Goal: Obtain resource: Download file/media

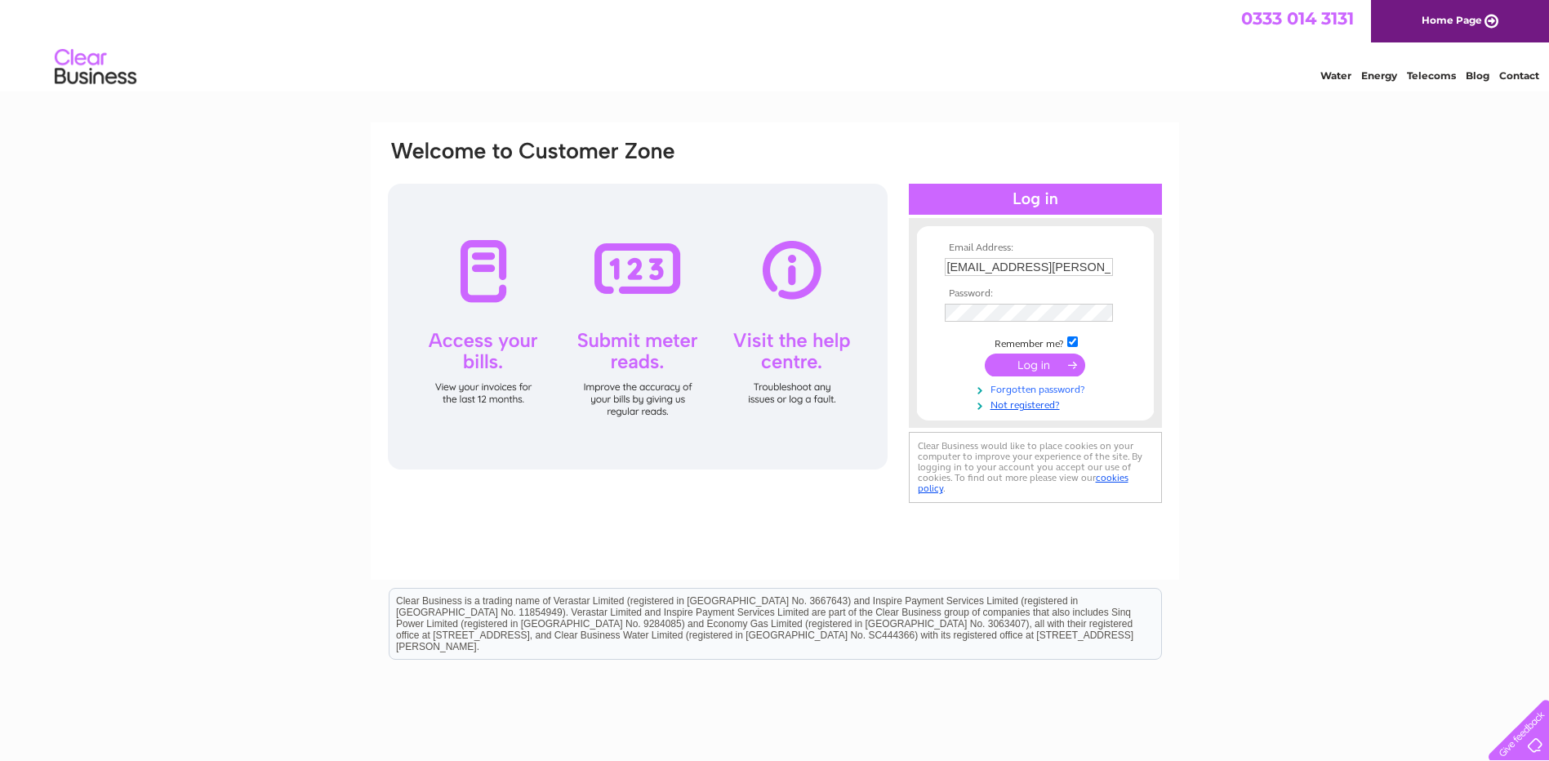
click at [1030, 389] on link "Forgotten password?" at bounding box center [1037, 389] width 185 height 16
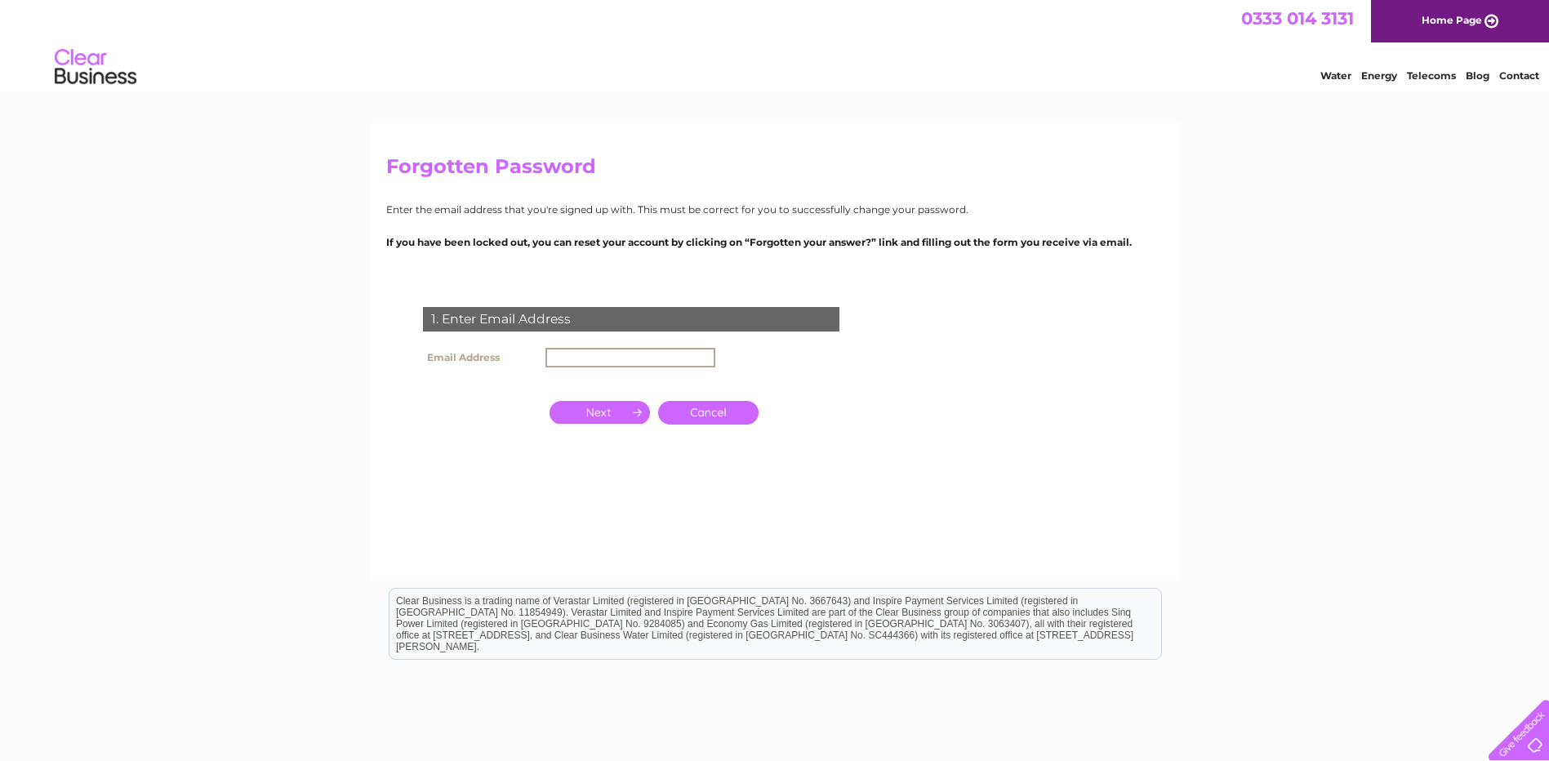
click at [616, 357] on input "text" at bounding box center [630, 358] width 170 height 20
type input "[EMAIL_ADDRESS][PERSON_NAME][DOMAIN_NAME]"
click at [601, 413] on input "button" at bounding box center [600, 412] width 100 height 23
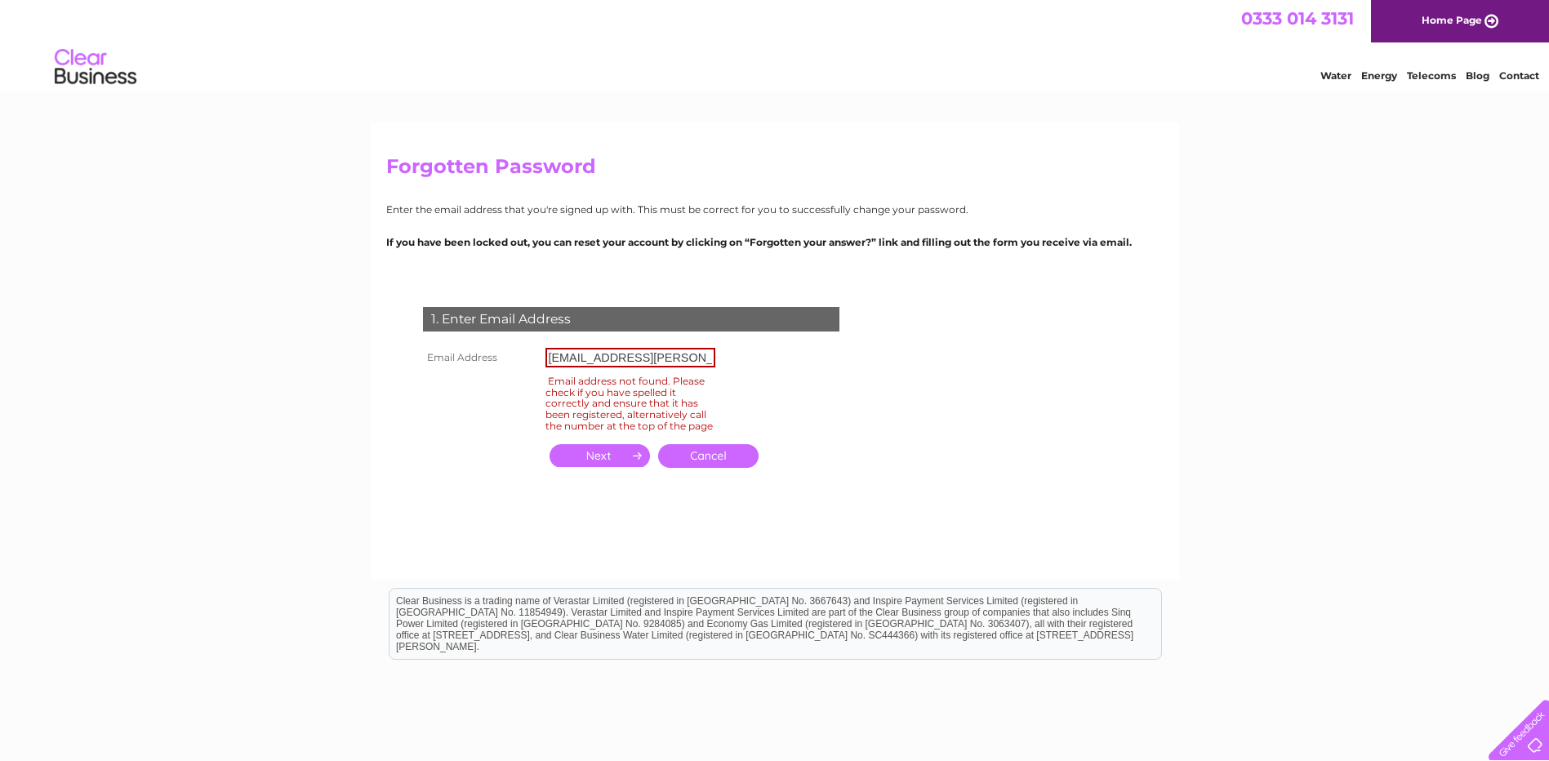
click at [1533, 737] on div at bounding box center [1515, 726] width 67 height 67
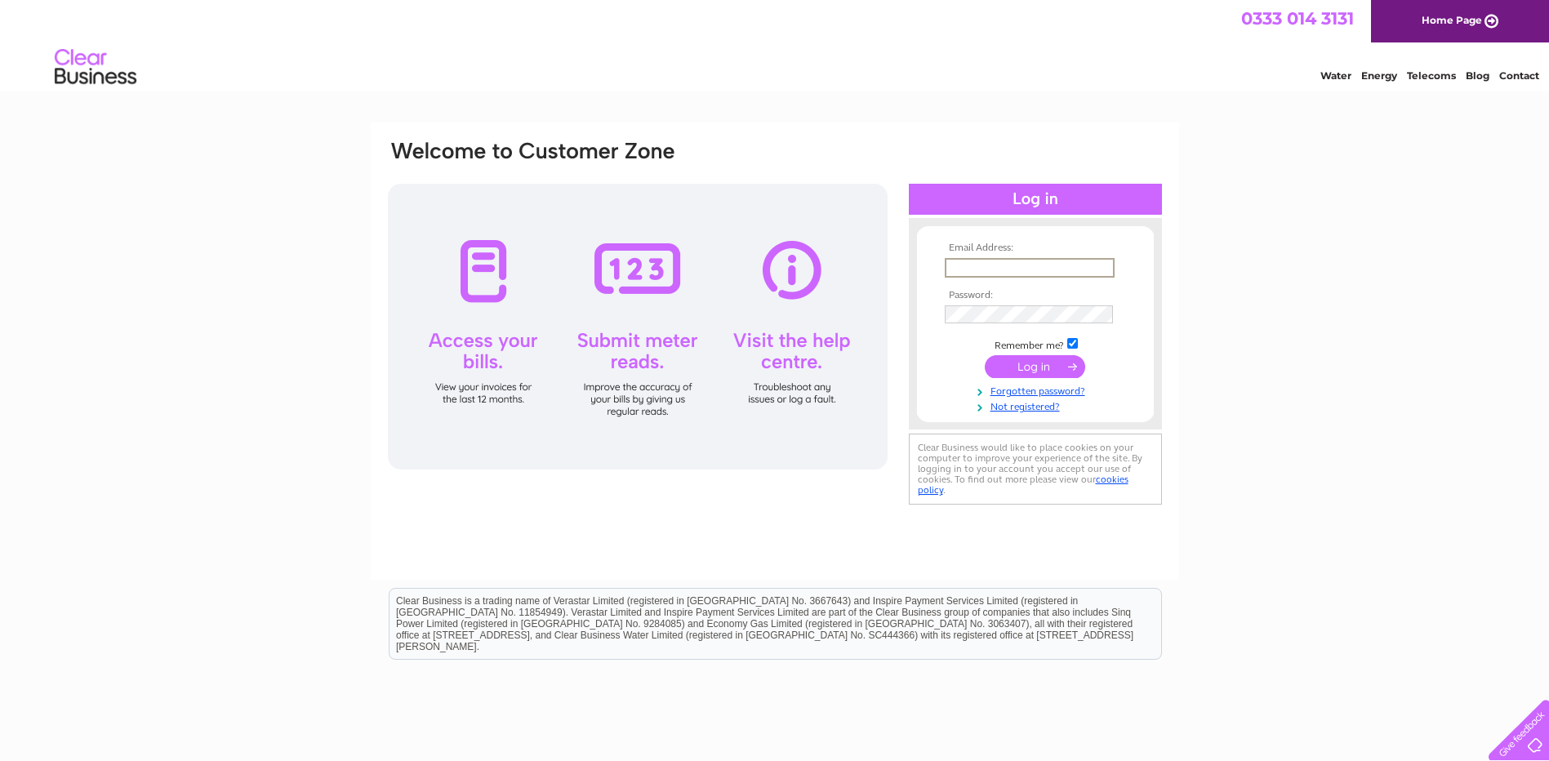
click at [988, 265] on input "text" at bounding box center [1030, 268] width 170 height 20
type input "[EMAIL_ADDRESS][PERSON_NAME][DOMAIN_NAME]"
click at [1007, 364] on input "submit" at bounding box center [1035, 366] width 100 height 23
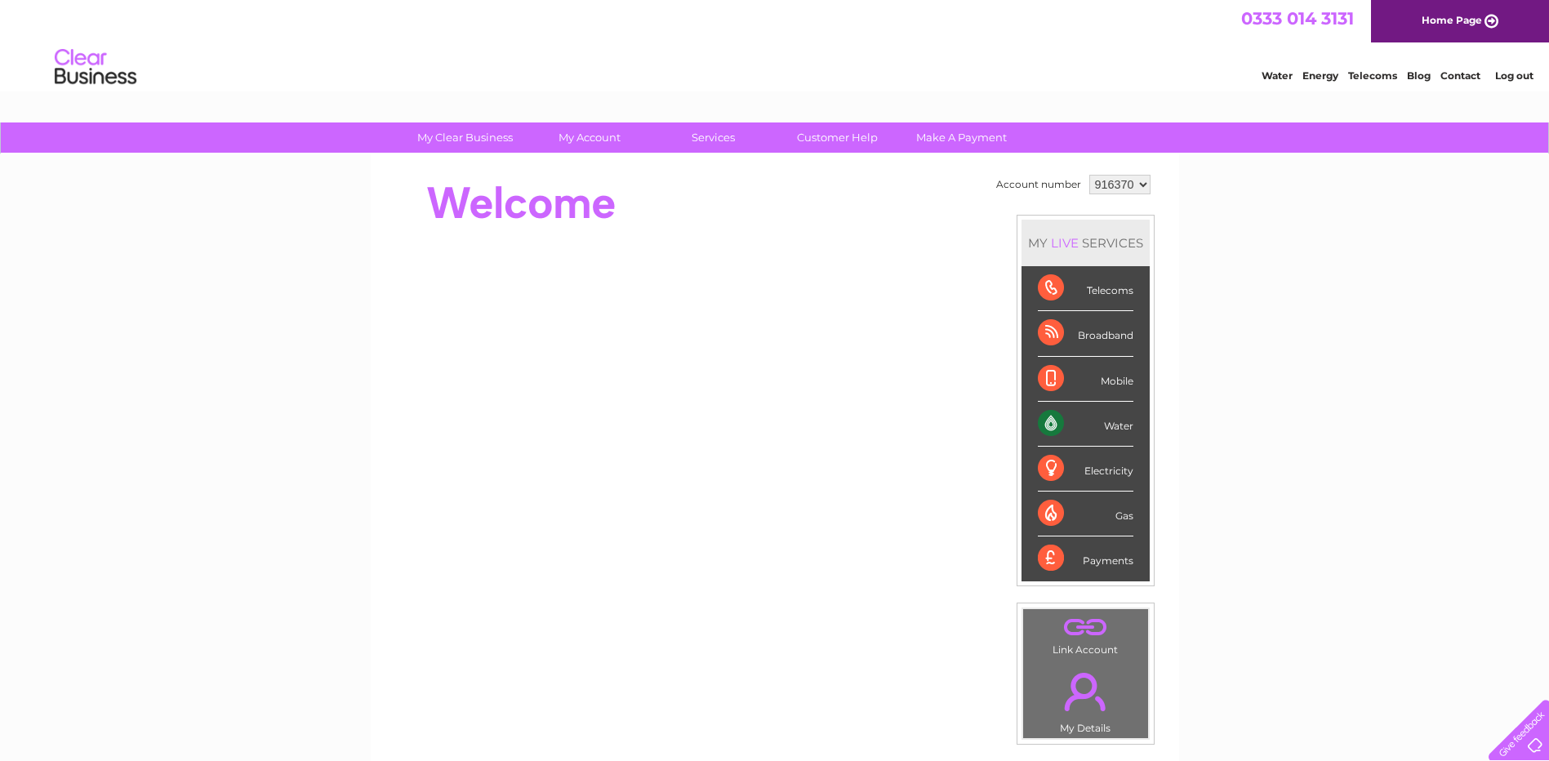
click at [1118, 429] on div "Water" at bounding box center [1086, 424] width 96 height 45
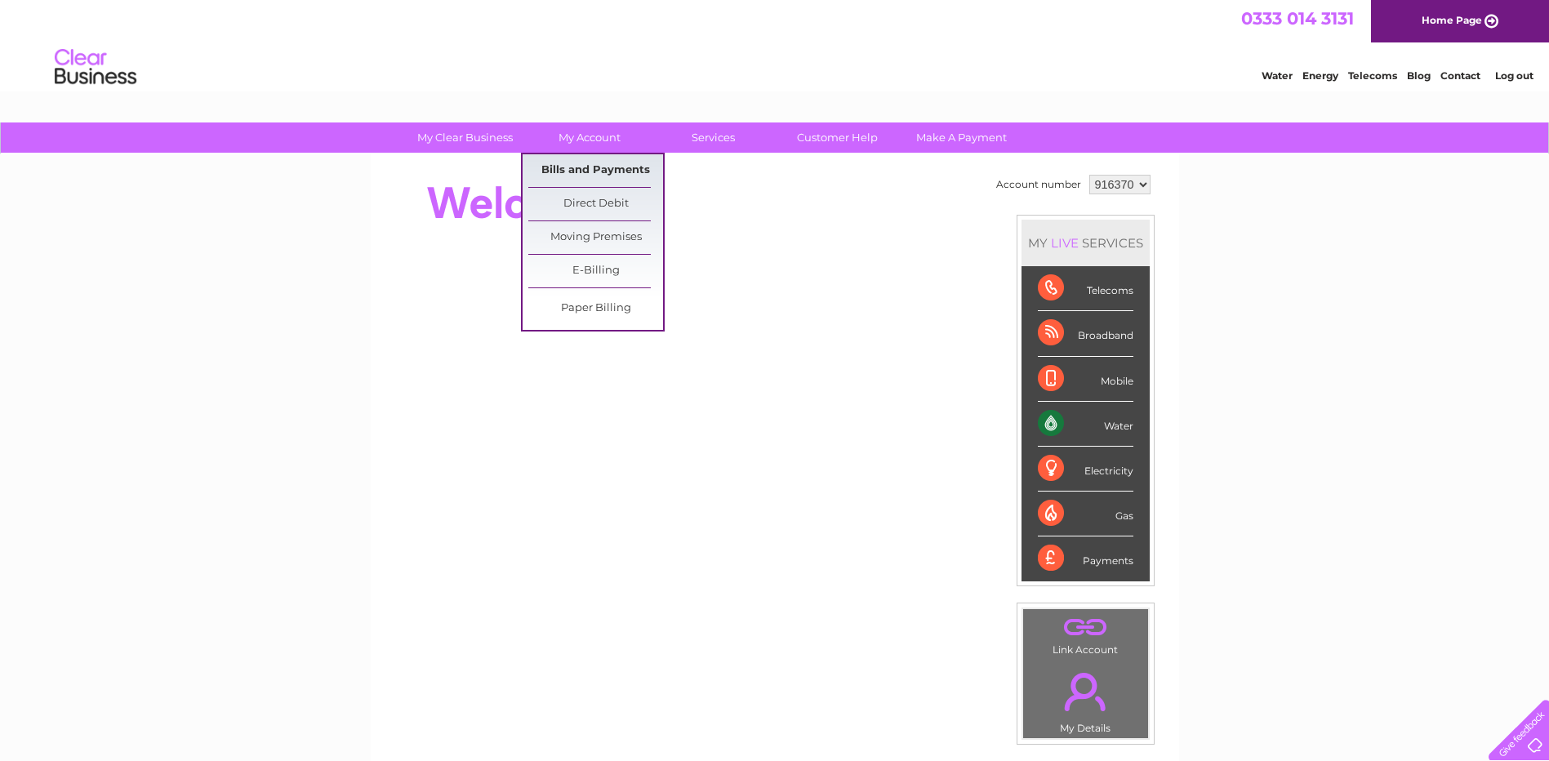
click at [593, 171] on link "Bills and Payments" at bounding box center [595, 170] width 135 height 33
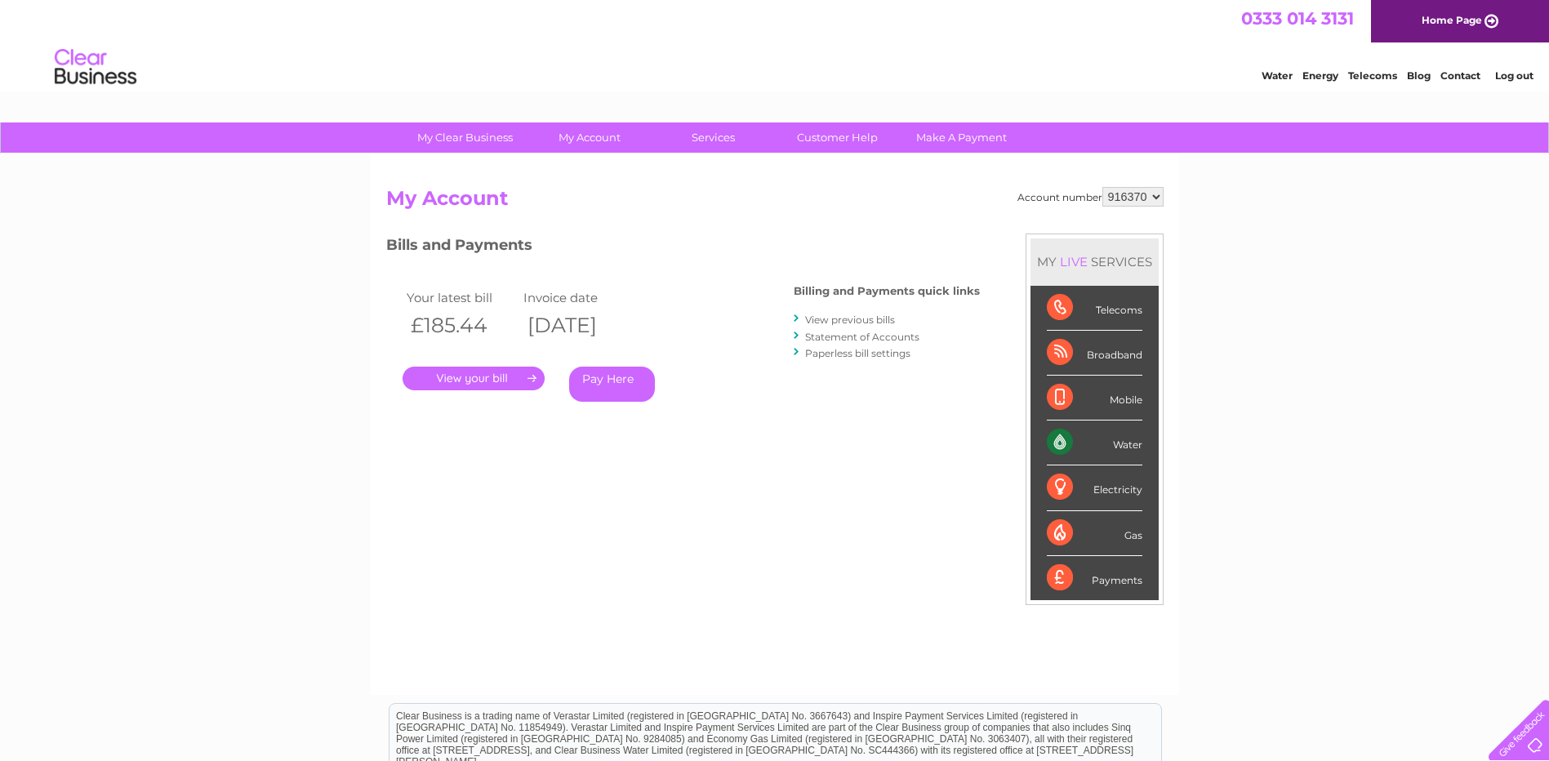
click at [852, 316] on link "View previous bills" at bounding box center [850, 320] width 90 height 12
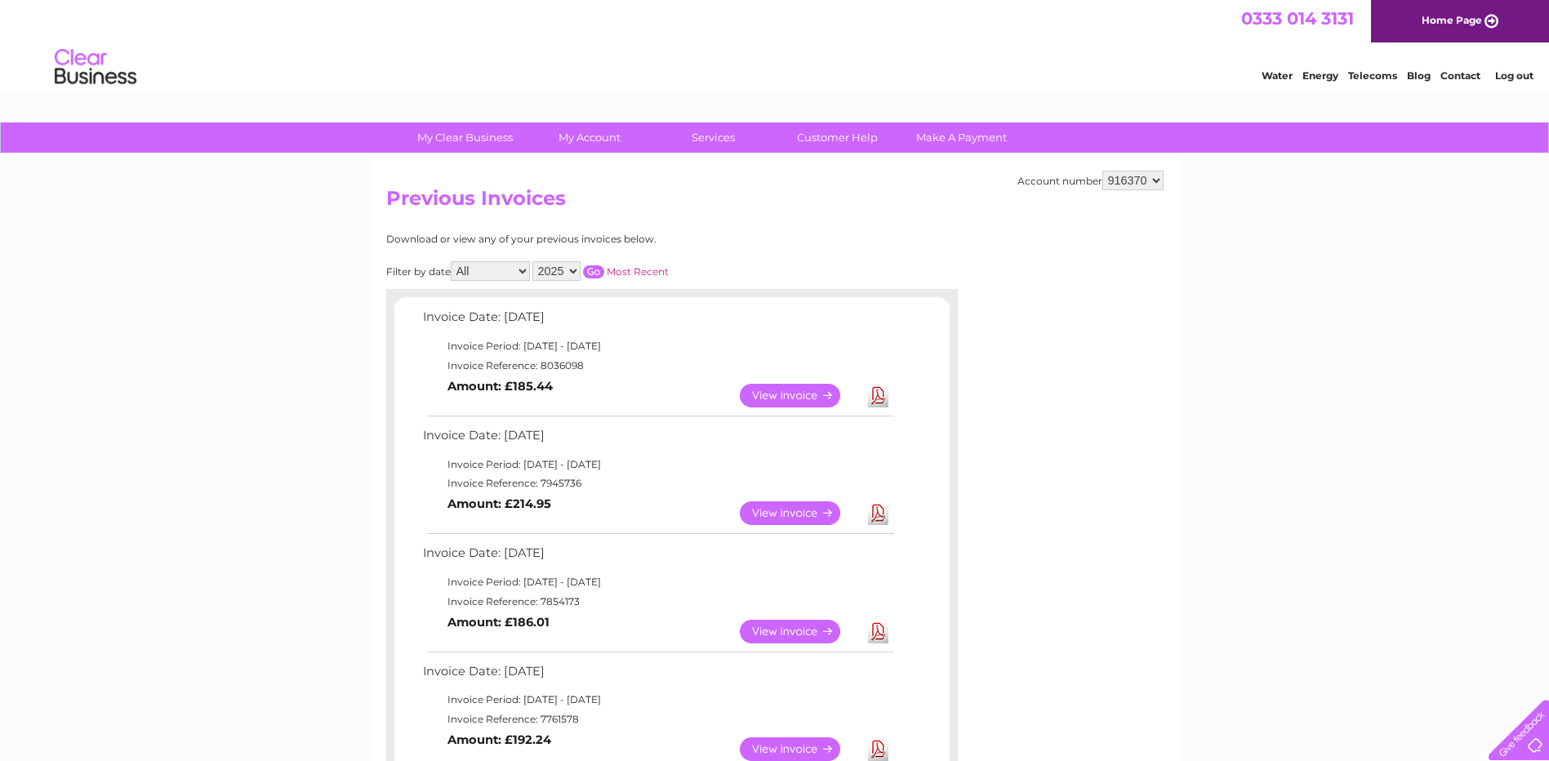
click at [878, 399] on link "Download" at bounding box center [878, 396] width 20 height 24
click at [879, 517] on link "Download" at bounding box center [878, 513] width 20 height 24
click at [882, 637] on link "Download" at bounding box center [878, 632] width 20 height 24
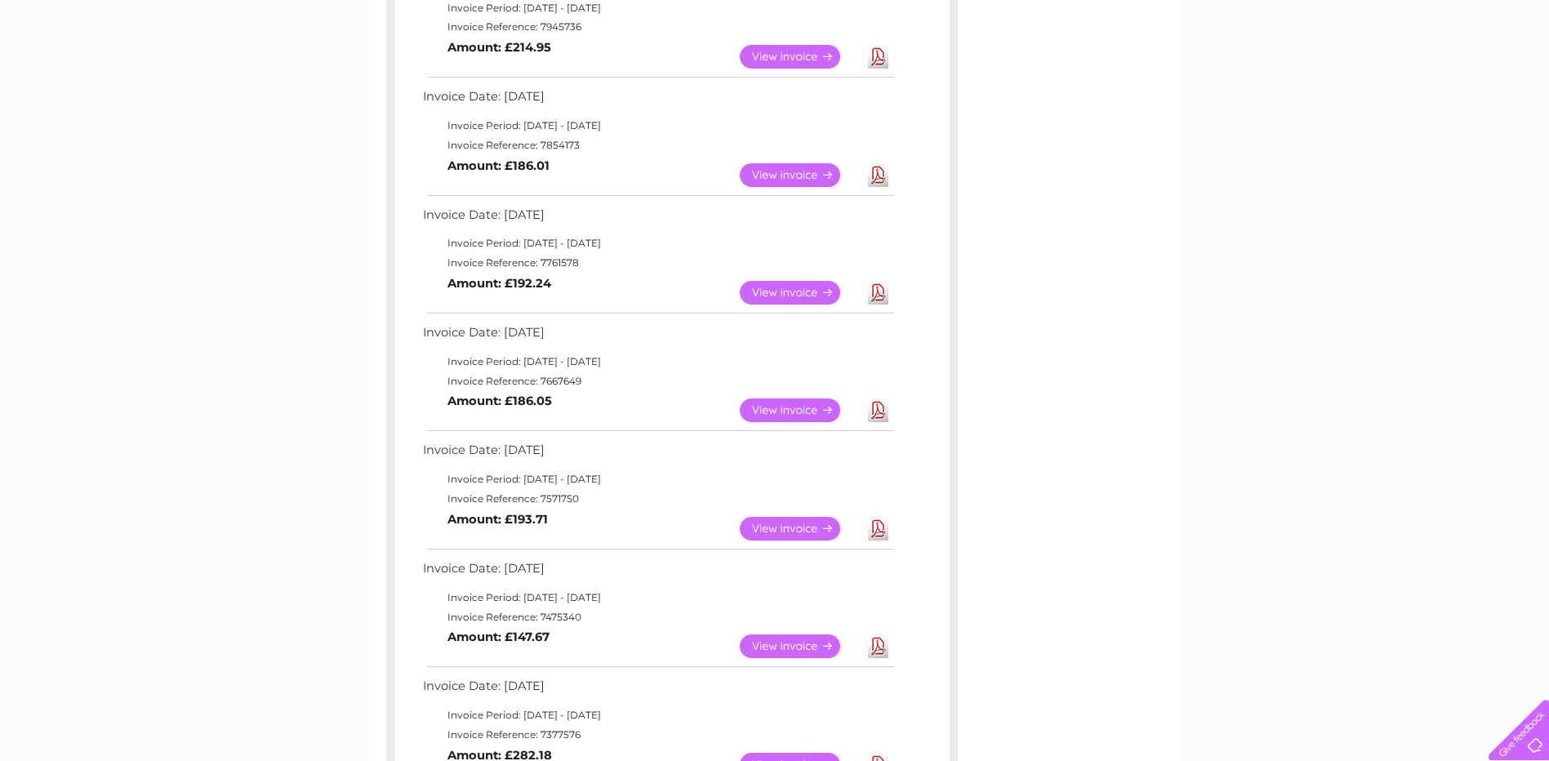
scroll to position [478, 0]
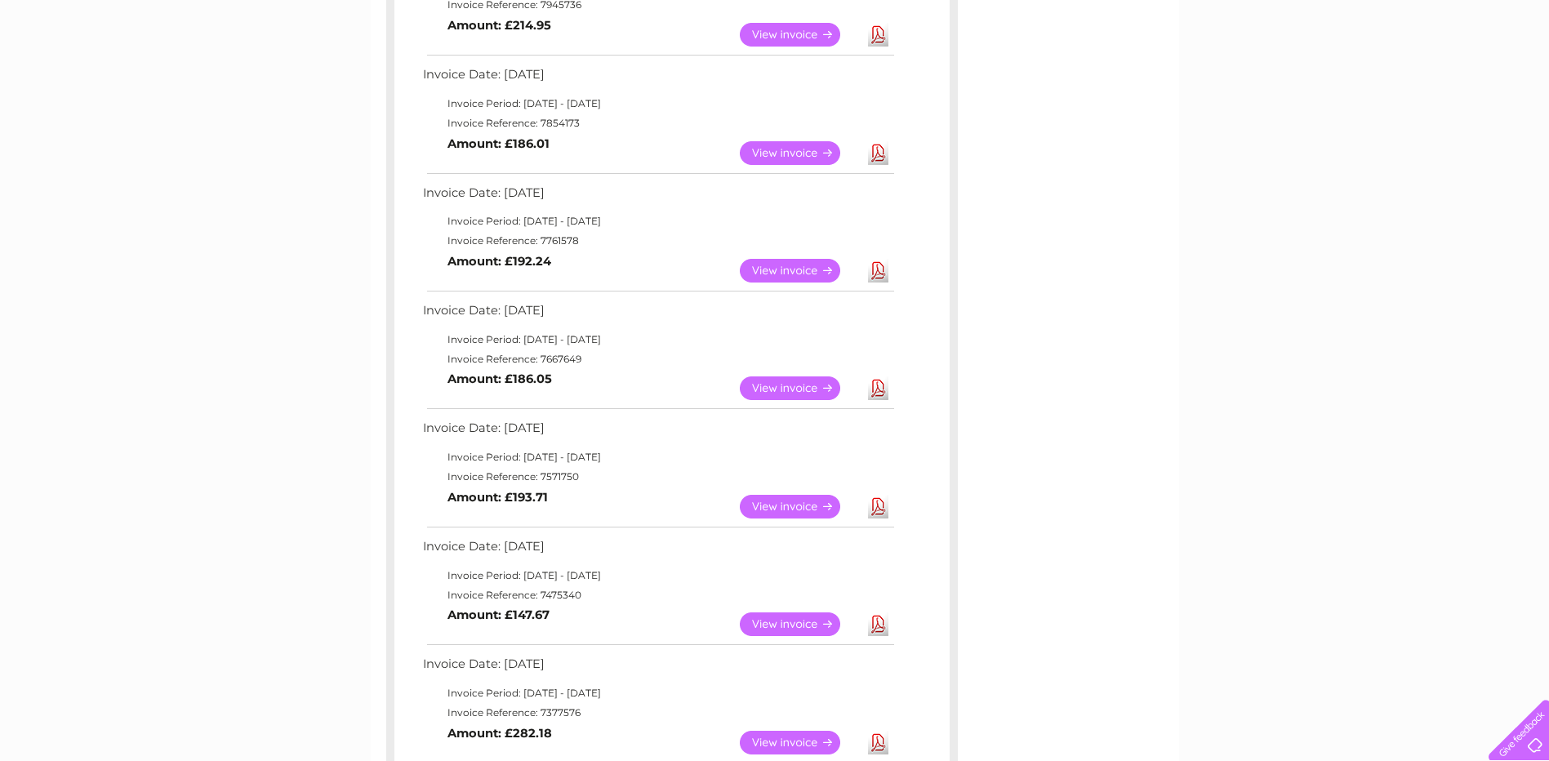
click at [879, 274] on link "Download" at bounding box center [878, 271] width 20 height 24
click at [880, 394] on link "Download" at bounding box center [878, 388] width 20 height 24
click at [879, 511] on link "Download" at bounding box center [878, 507] width 20 height 24
click at [879, 625] on link "Download" at bounding box center [878, 624] width 20 height 24
click at [875, 741] on link "Download" at bounding box center [878, 743] width 20 height 24
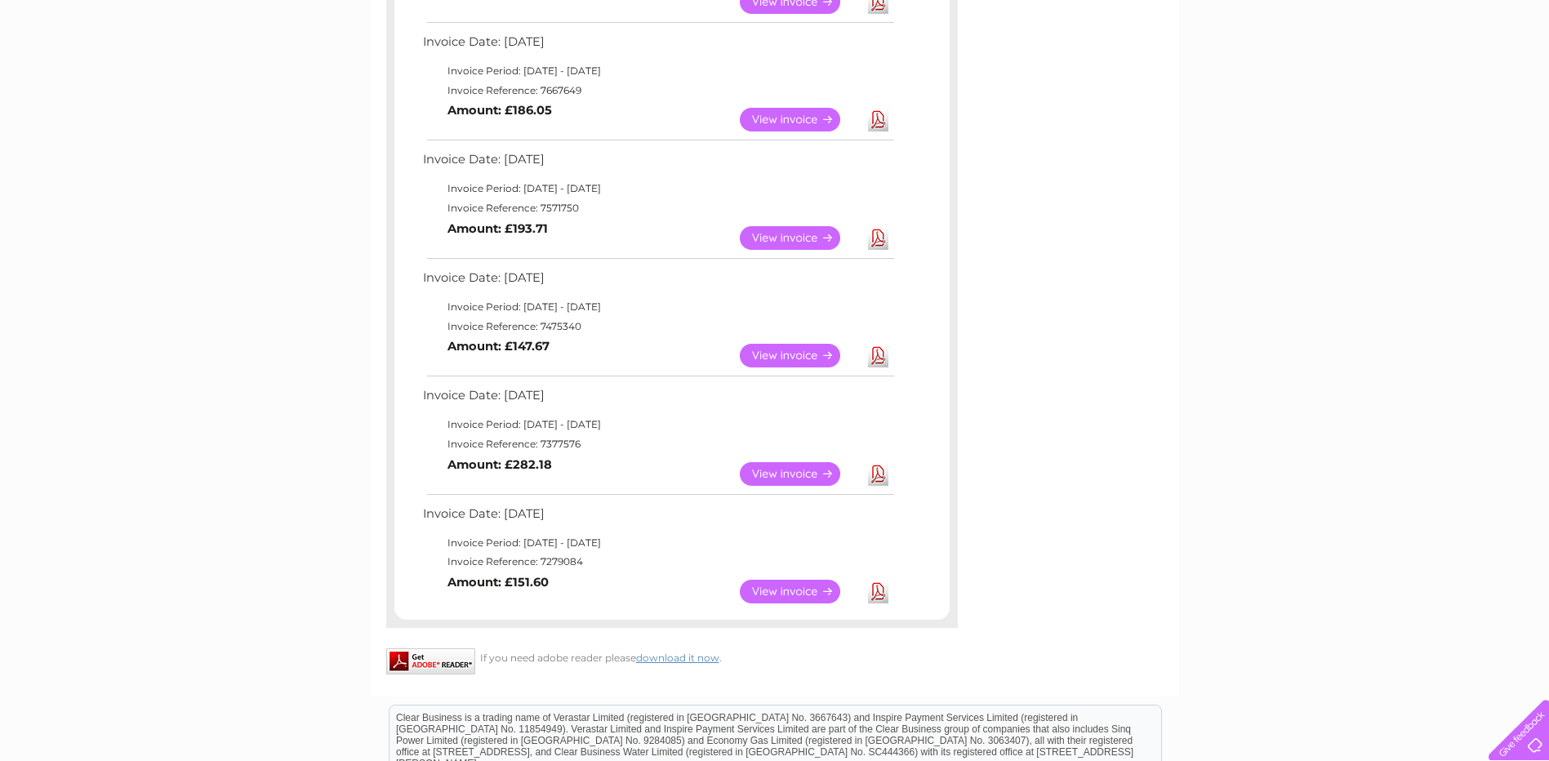
scroll to position [750, 0]
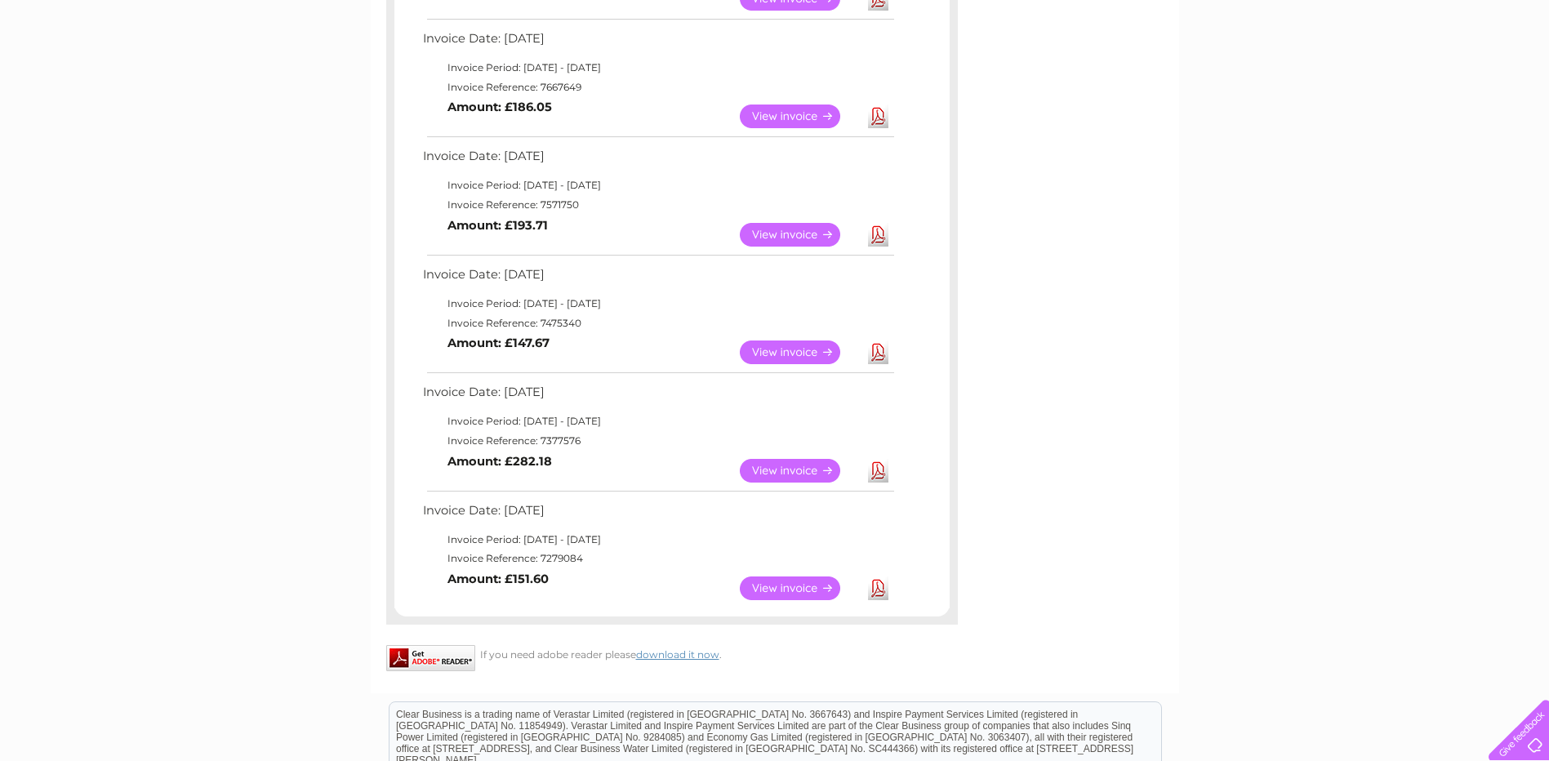
click at [874, 590] on link "Download" at bounding box center [878, 588] width 20 height 24
click at [1131, 605] on div "Account number 916370 Previous Invoices Download or view any of your previous i…" at bounding box center [775, 48] width 808 height 1289
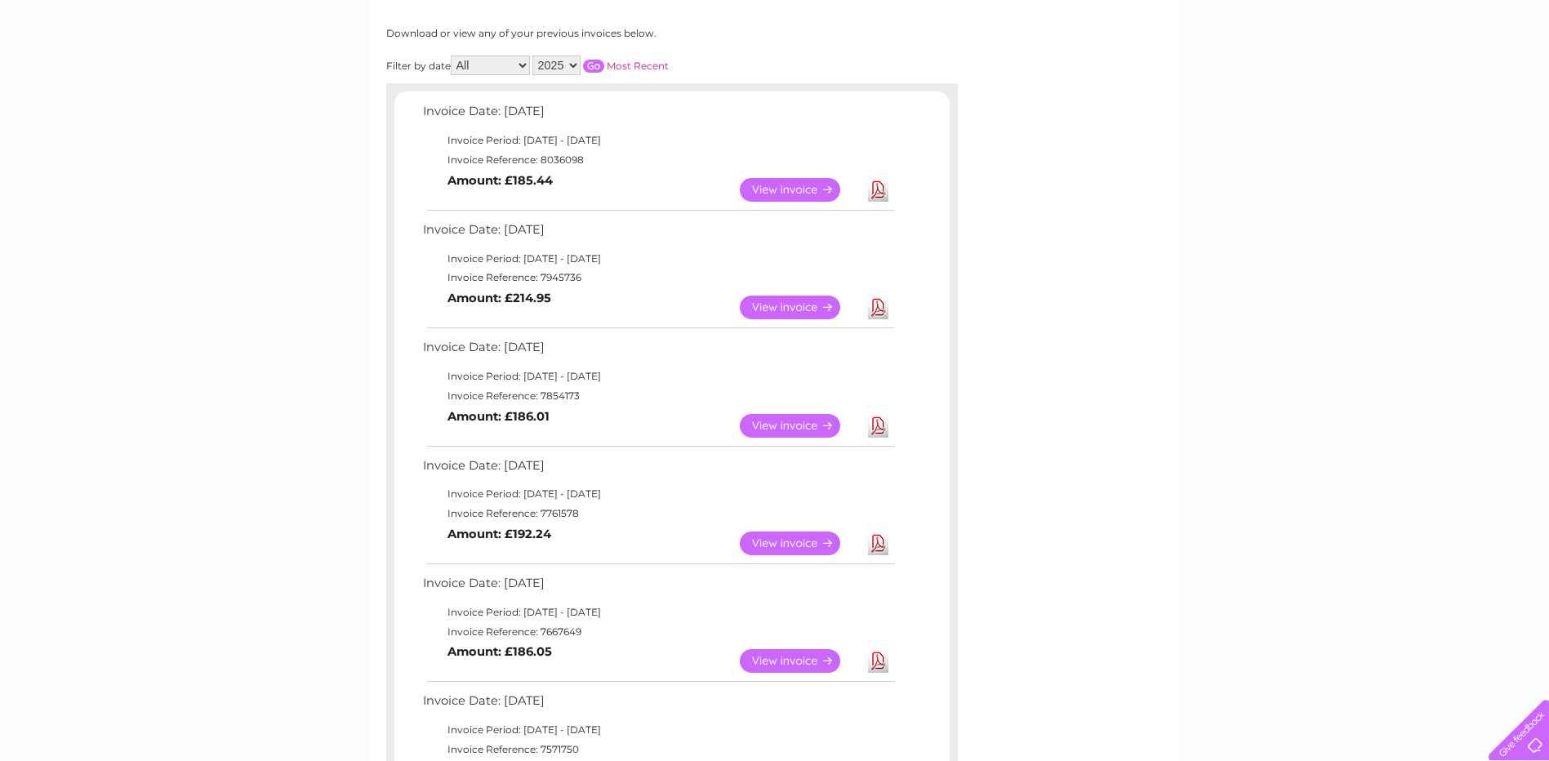
scroll to position [0, 0]
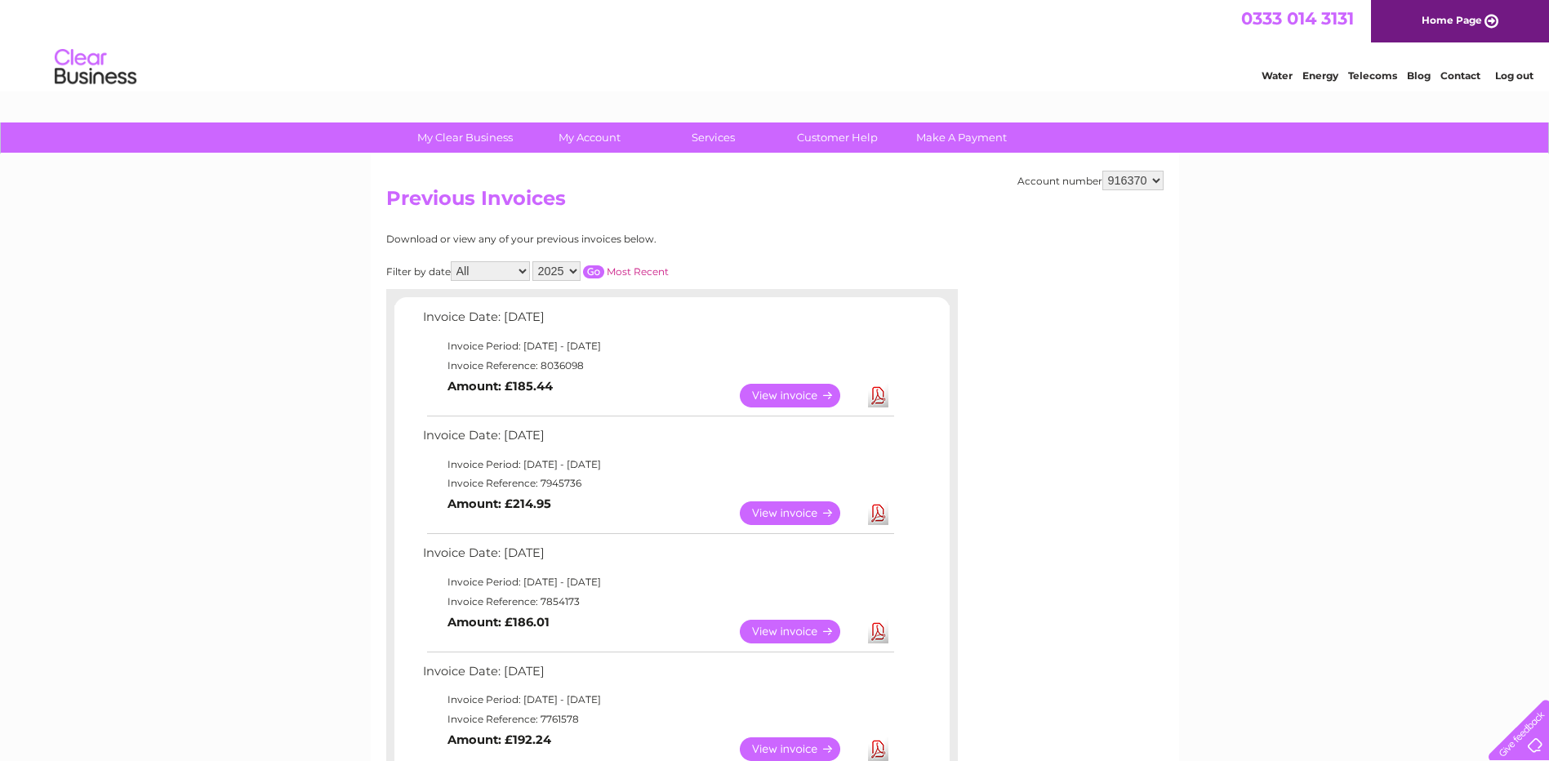
click at [571, 269] on select "2025 2024 2023 2022" at bounding box center [556, 271] width 48 height 20
select select "2024"
click at [534, 261] on select "2025 2024 2023 2022" at bounding box center [556, 271] width 48 height 20
click at [590, 271] on input "button" at bounding box center [593, 271] width 21 height 13
click at [882, 398] on link "Download" at bounding box center [878, 396] width 20 height 24
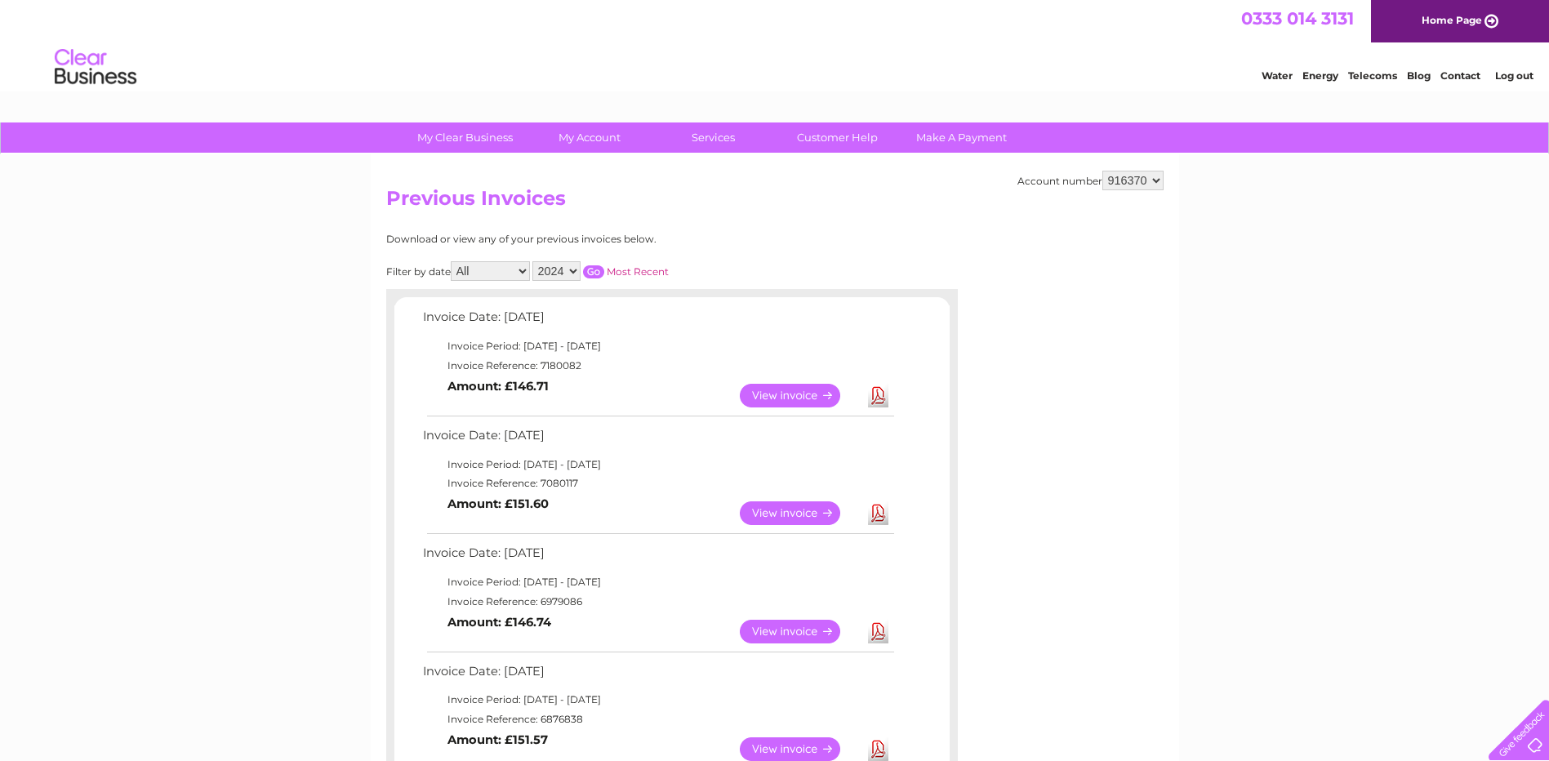
click at [876, 517] on link "Download" at bounding box center [878, 513] width 20 height 24
click at [877, 634] on link "Download" at bounding box center [878, 632] width 20 height 24
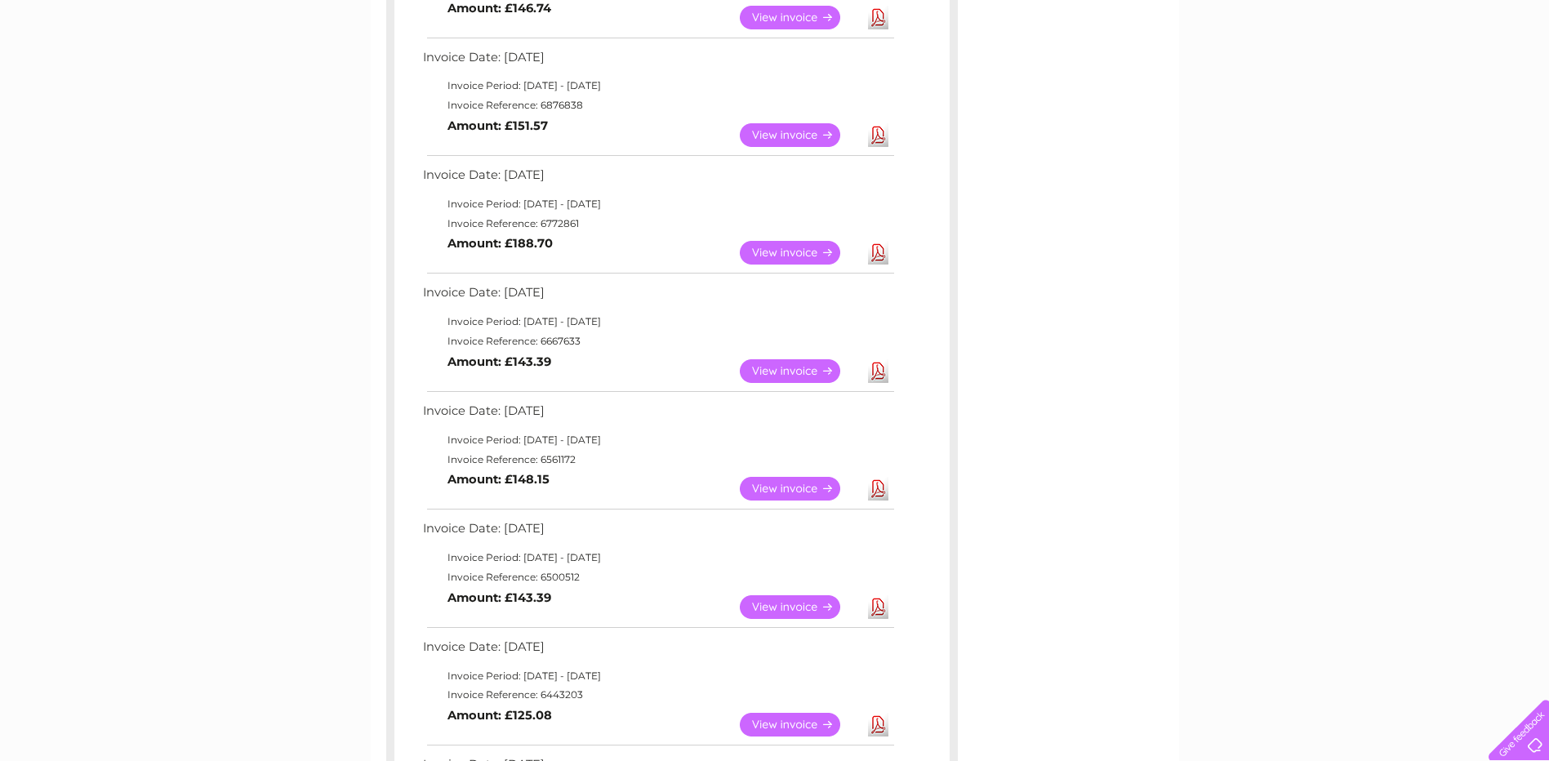
scroll to position [621, 0]
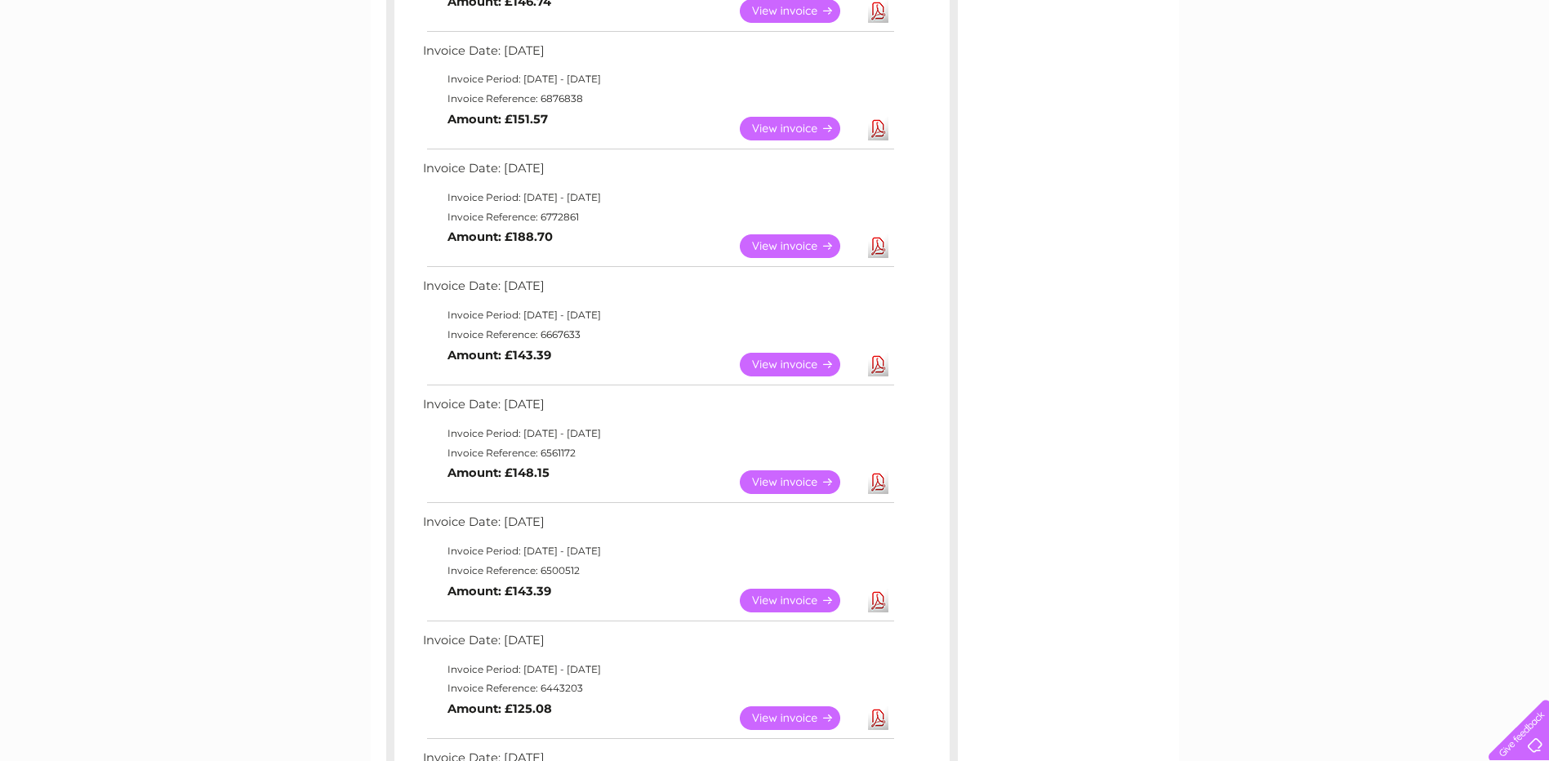
click at [882, 130] on link "Download" at bounding box center [878, 129] width 20 height 24
click at [876, 250] on link "Download" at bounding box center [878, 246] width 20 height 24
click at [879, 368] on link "Download" at bounding box center [878, 365] width 20 height 24
click at [881, 489] on link "Download" at bounding box center [878, 482] width 20 height 24
click at [881, 603] on link "Download" at bounding box center [878, 601] width 20 height 24
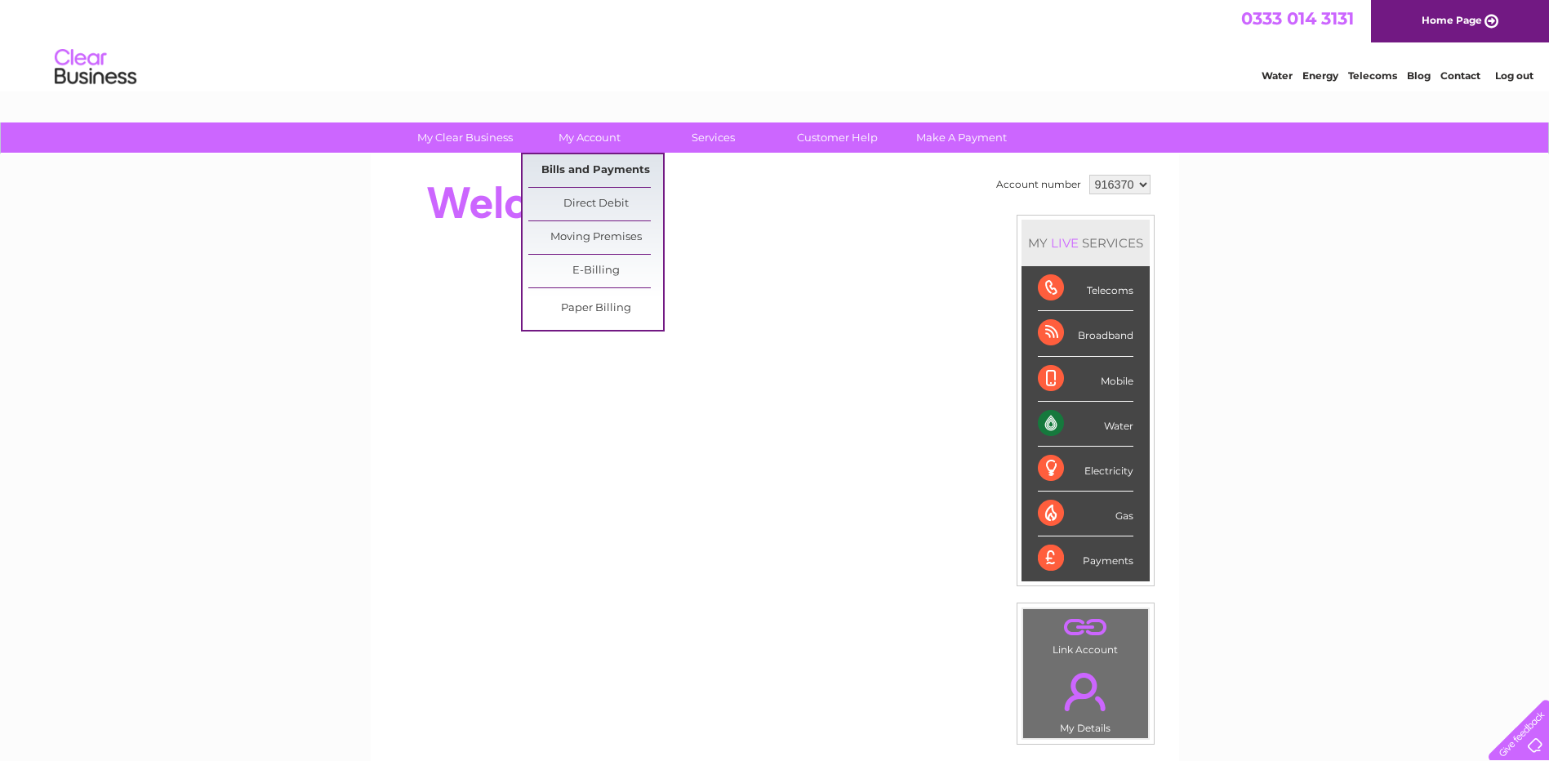
click at [597, 168] on link "Bills and Payments" at bounding box center [595, 170] width 135 height 33
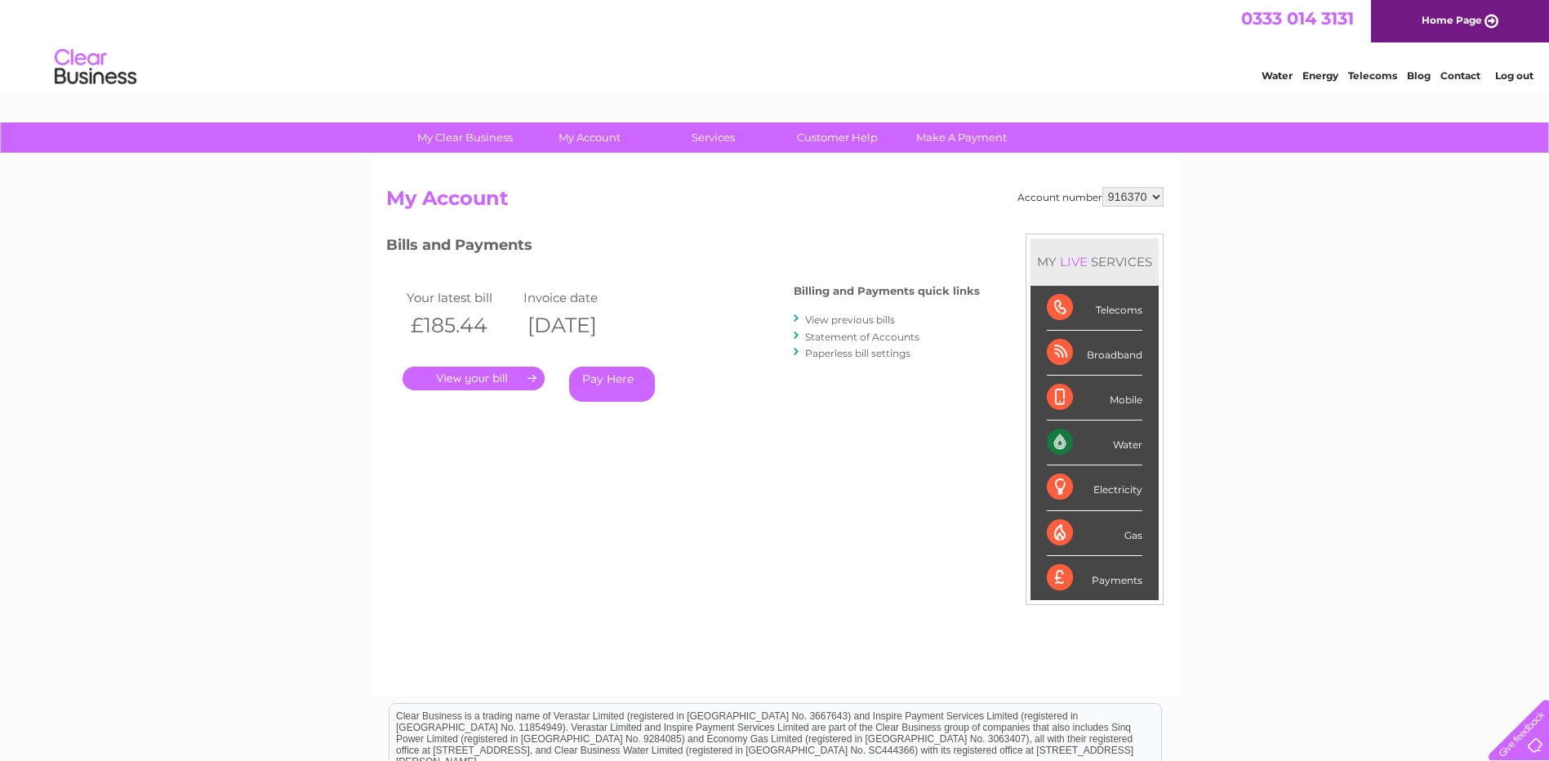
click at [865, 319] on link "View previous bills" at bounding box center [850, 320] width 90 height 12
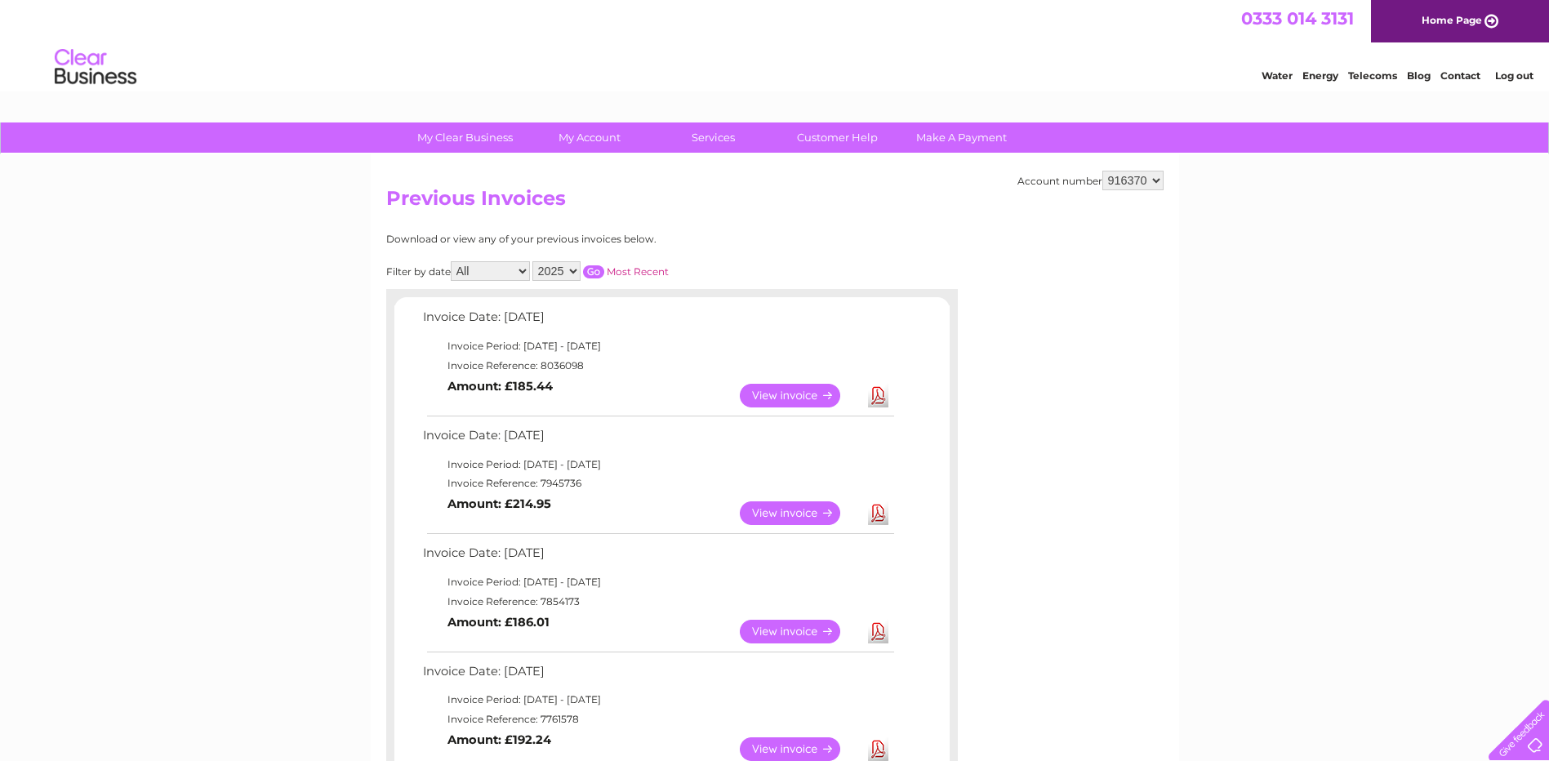
click at [575, 271] on select "2025 2024 2023 2022" at bounding box center [556, 271] width 48 height 20
select select "2024"
click at [534, 261] on select "2025 2024 2023 2022" at bounding box center [556, 271] width 48 height 20
click at [594, 271] on input "button" at bounding box center [593, 271] width 21 height 13
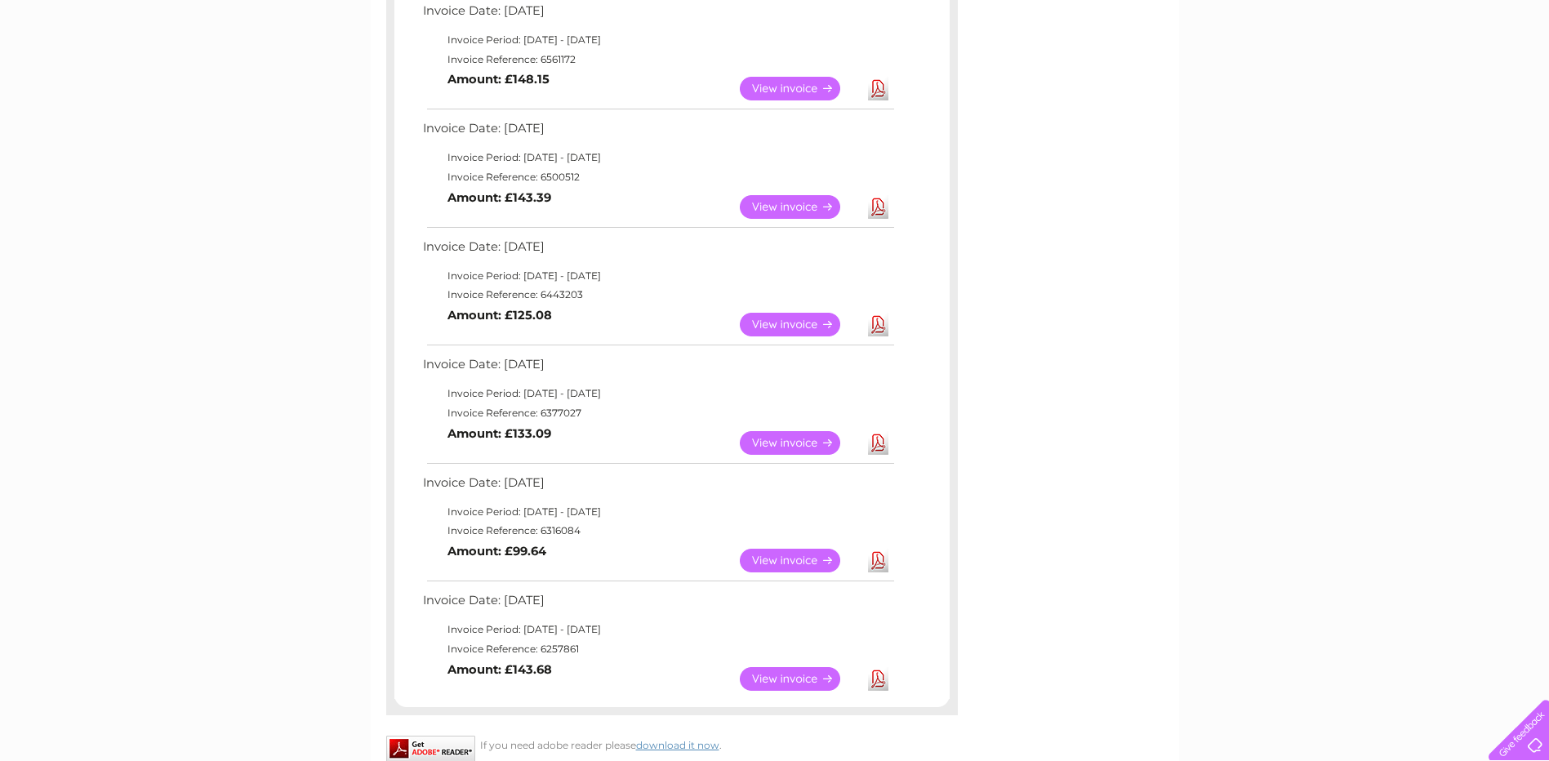
scroll to position [1030, 0]
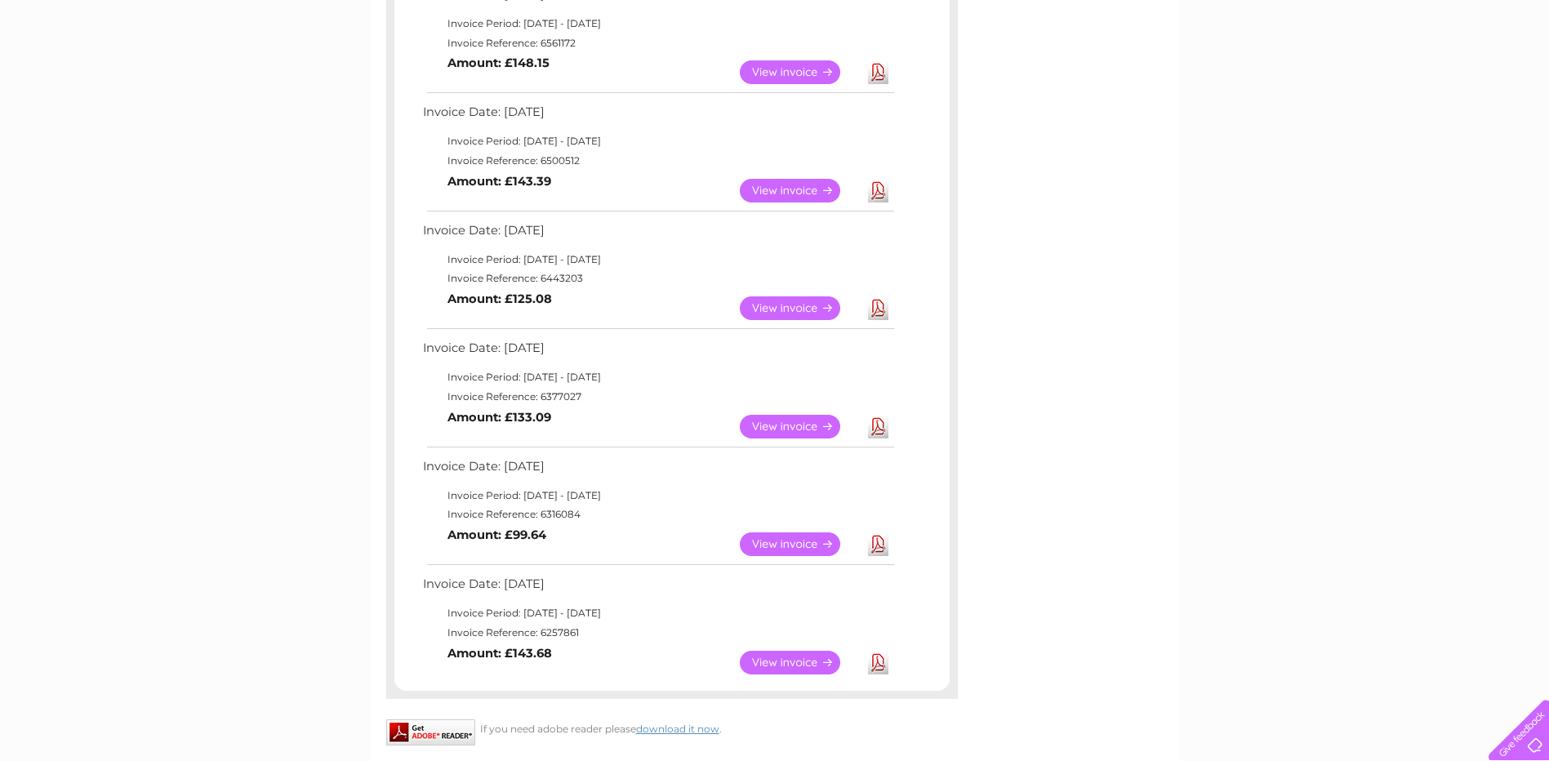
click at [879, 546] on link "Download" at bounding box center [878, 544] width 20 height 24
click at [879, 429] on link "Download" at bounding box center [878, 427] width 20 height 24
click at [880, 309] on link "Download" at bounding box center [878, 308] width 20 height 24
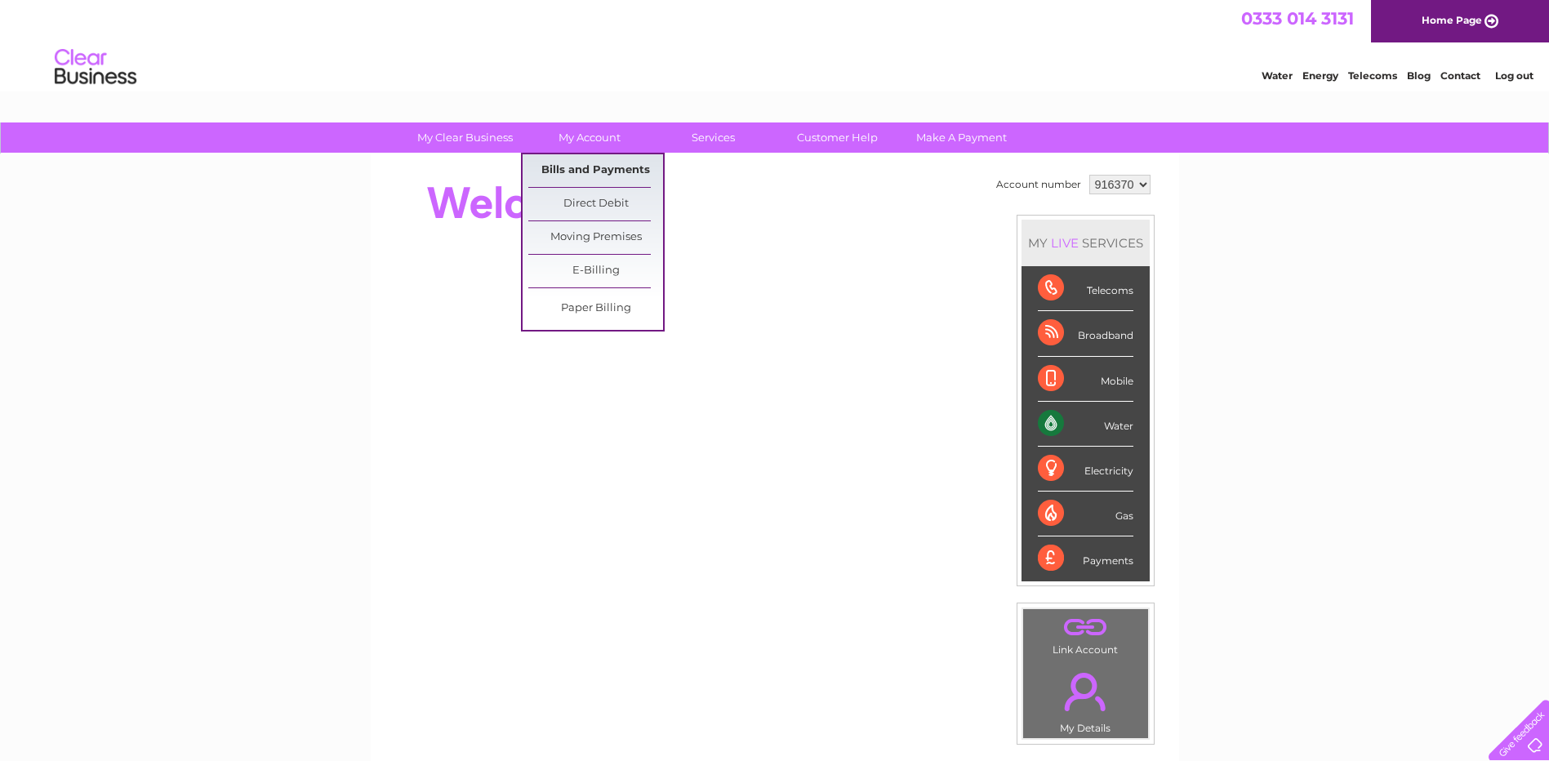
click at [591, 171] on link "Bills and Payments" at bounding box center [595, 170] width 135 height 33
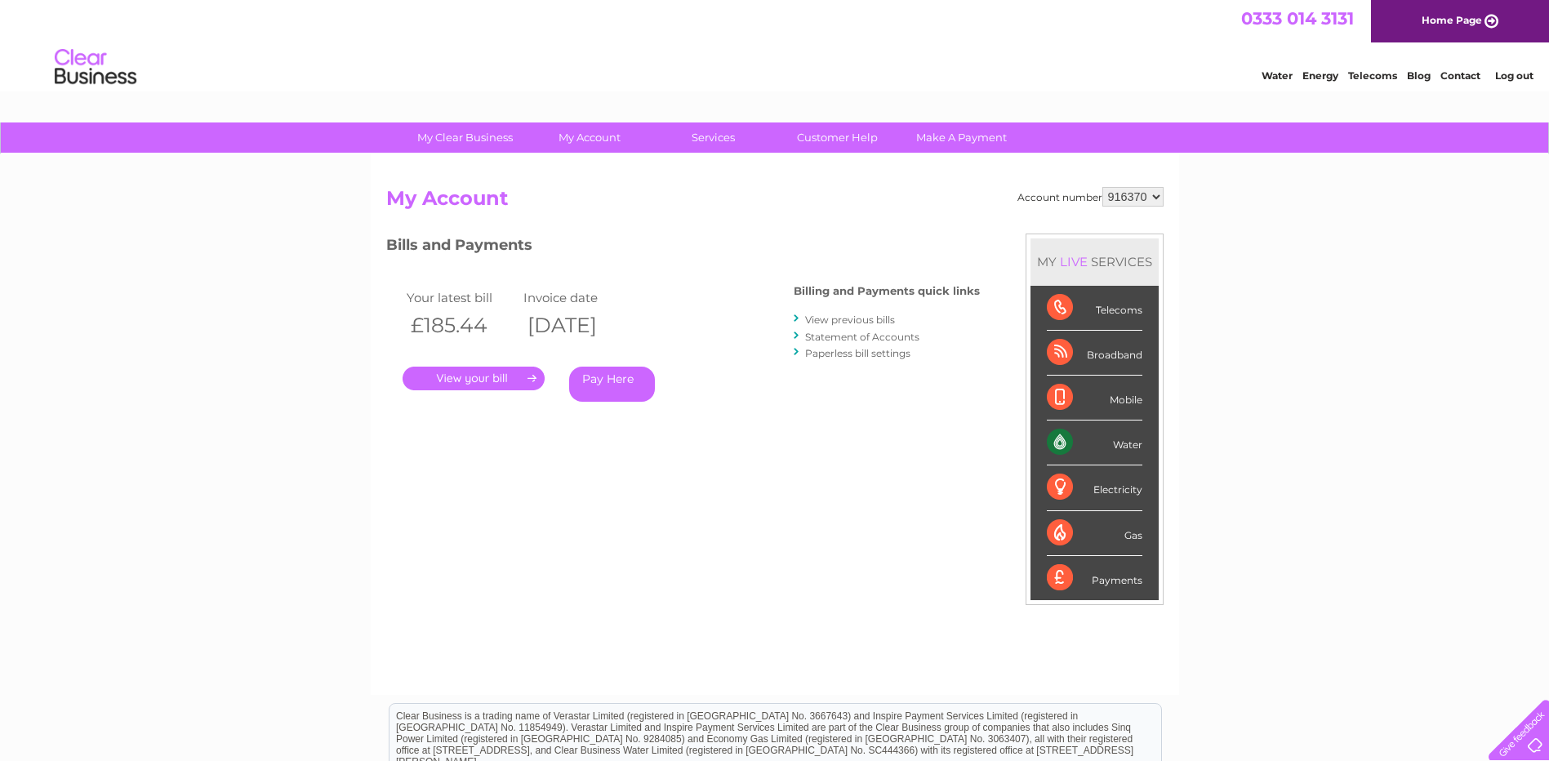
click at [839, 317] on link "View previous bills" at bounding box center [850, 320] width 90 height 12
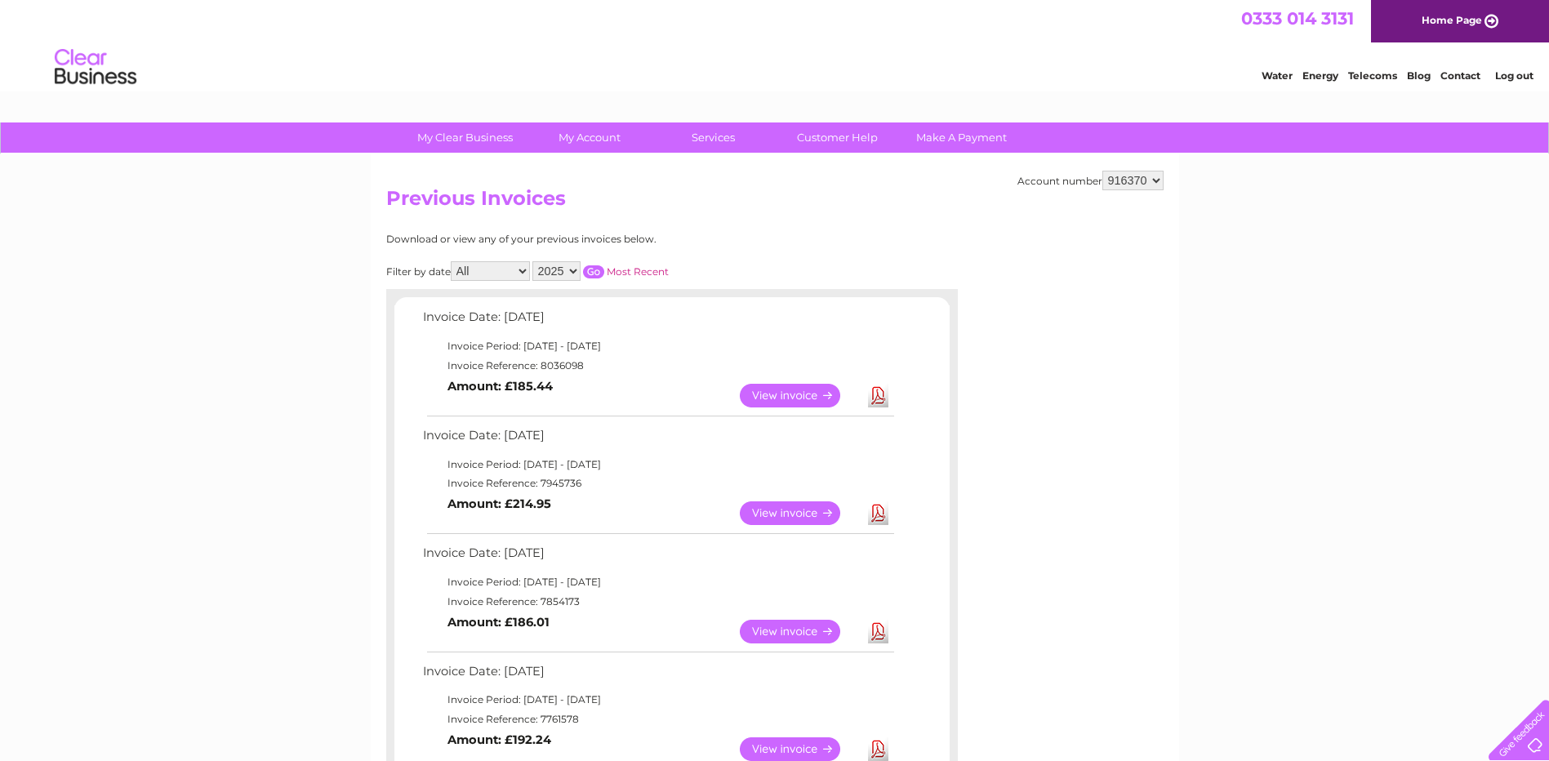
click at [579, 270] on select "2025 2024 2023 2022" at bounding box center [556, 271] width 48 height 20
select select "2024"
click at [534, 261] on select "2025 2024 2023 2022" at bounding box center [556, 271] width 48 height 20
click at [594, 273] on input "button" at bounding box center [593, 271] width 21 height 13
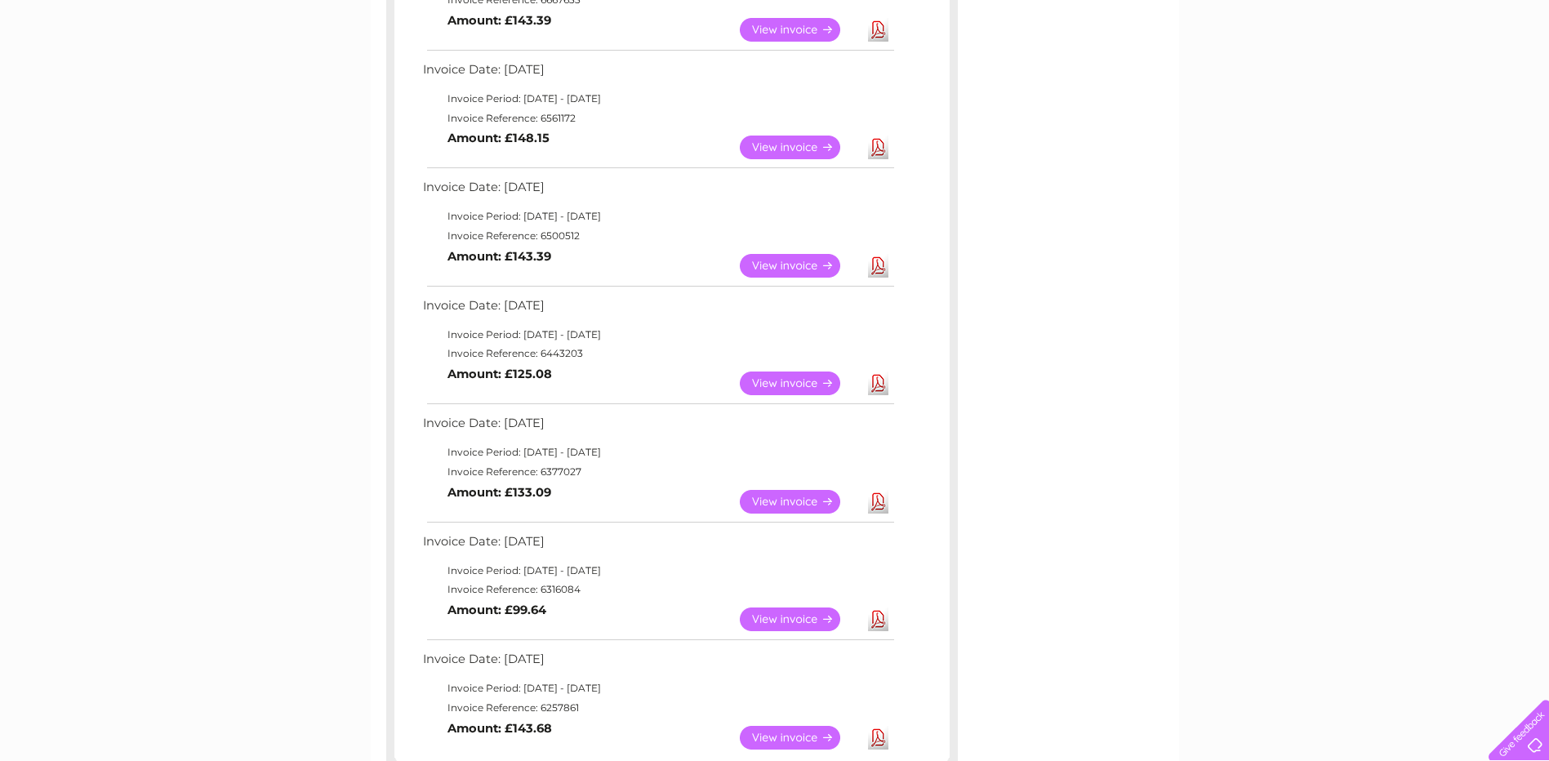
scroll to position [1009, 0]
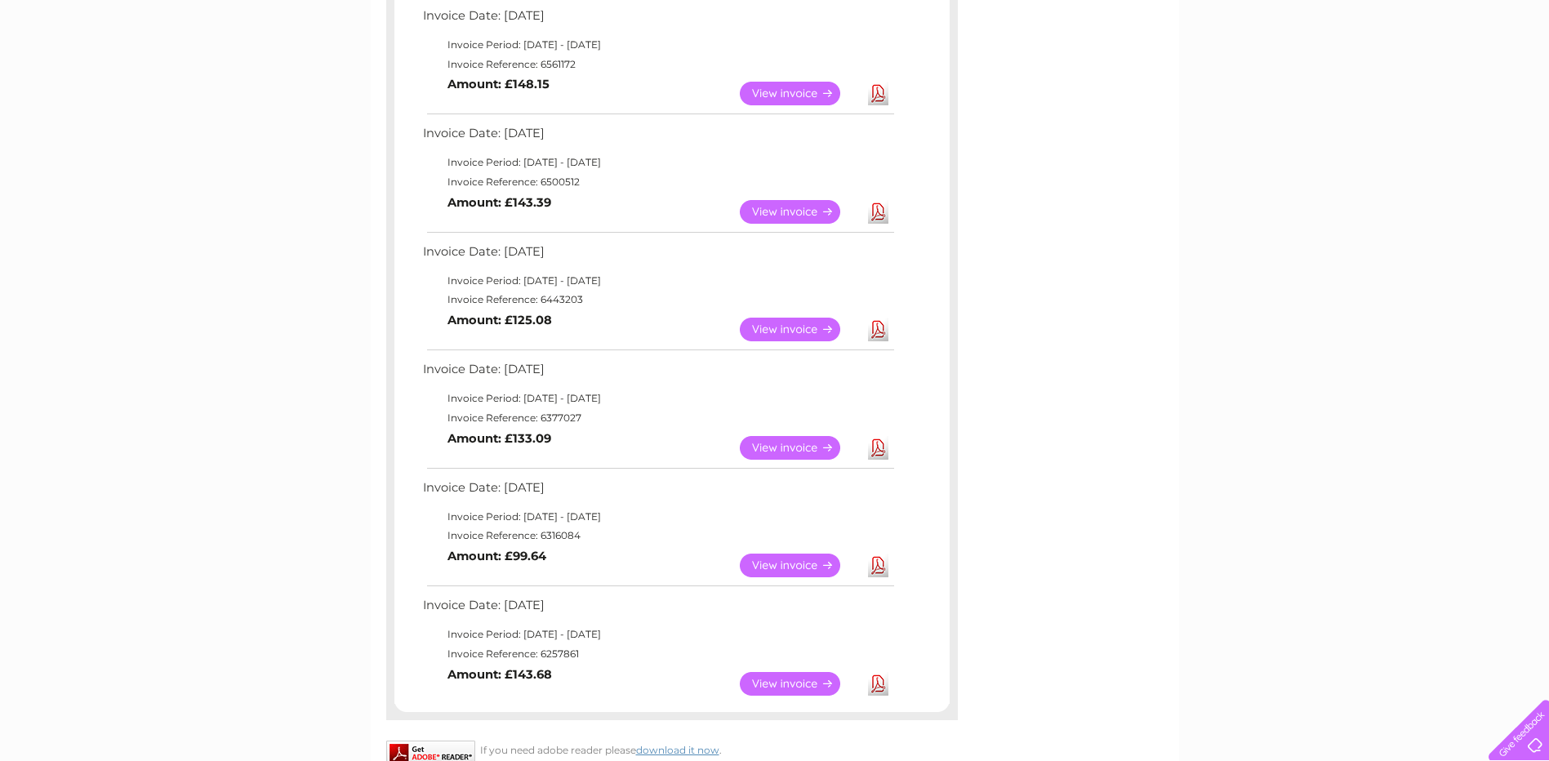
click at [879, 331] on link "Download" at bounding box center [878, 330] width 20 height 24
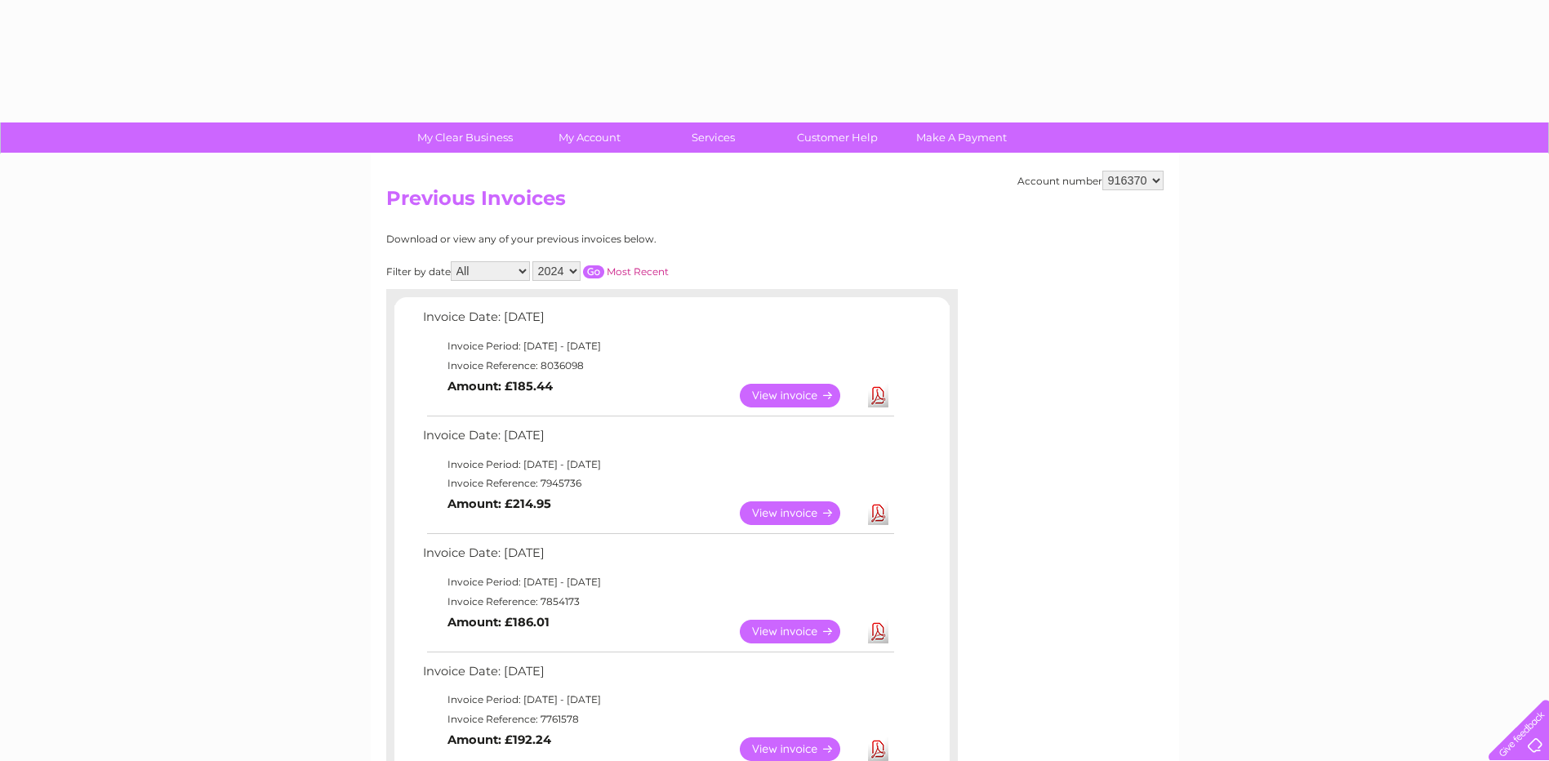
select select "2024"
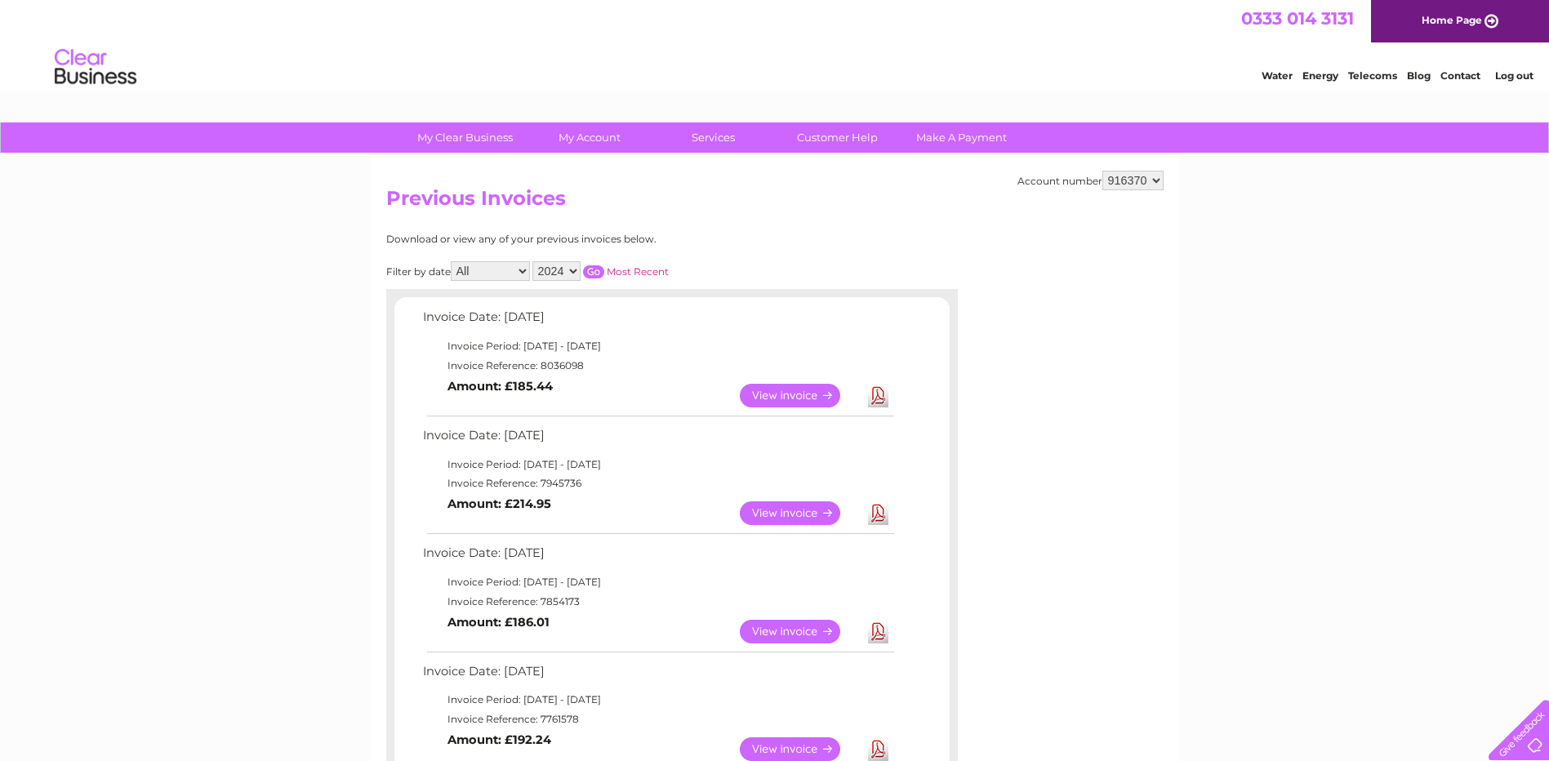
scroll to position [974, 0]
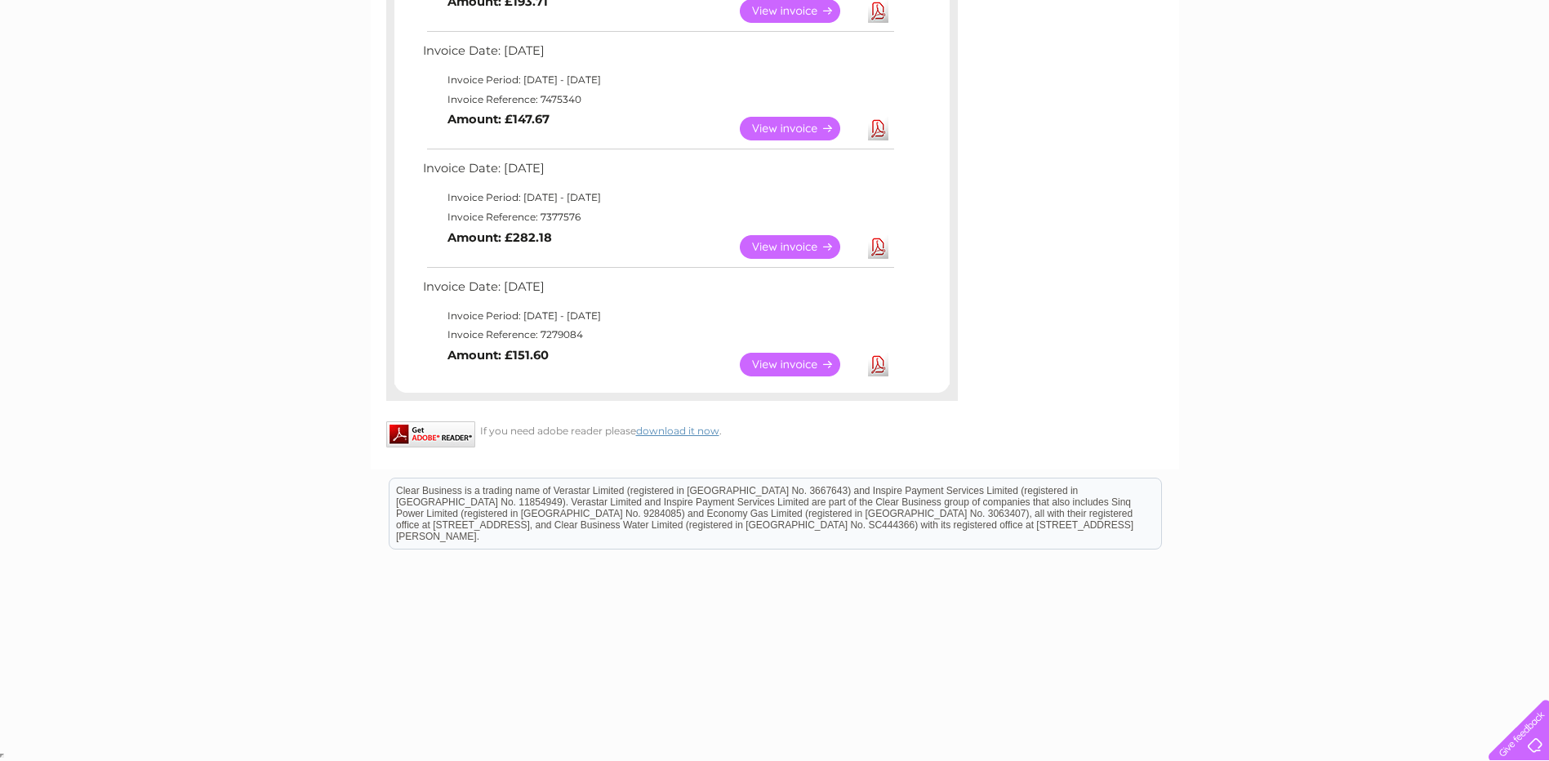
click at [787, 240] on link "View" at bounding box center [800, 247] width 120 height 24
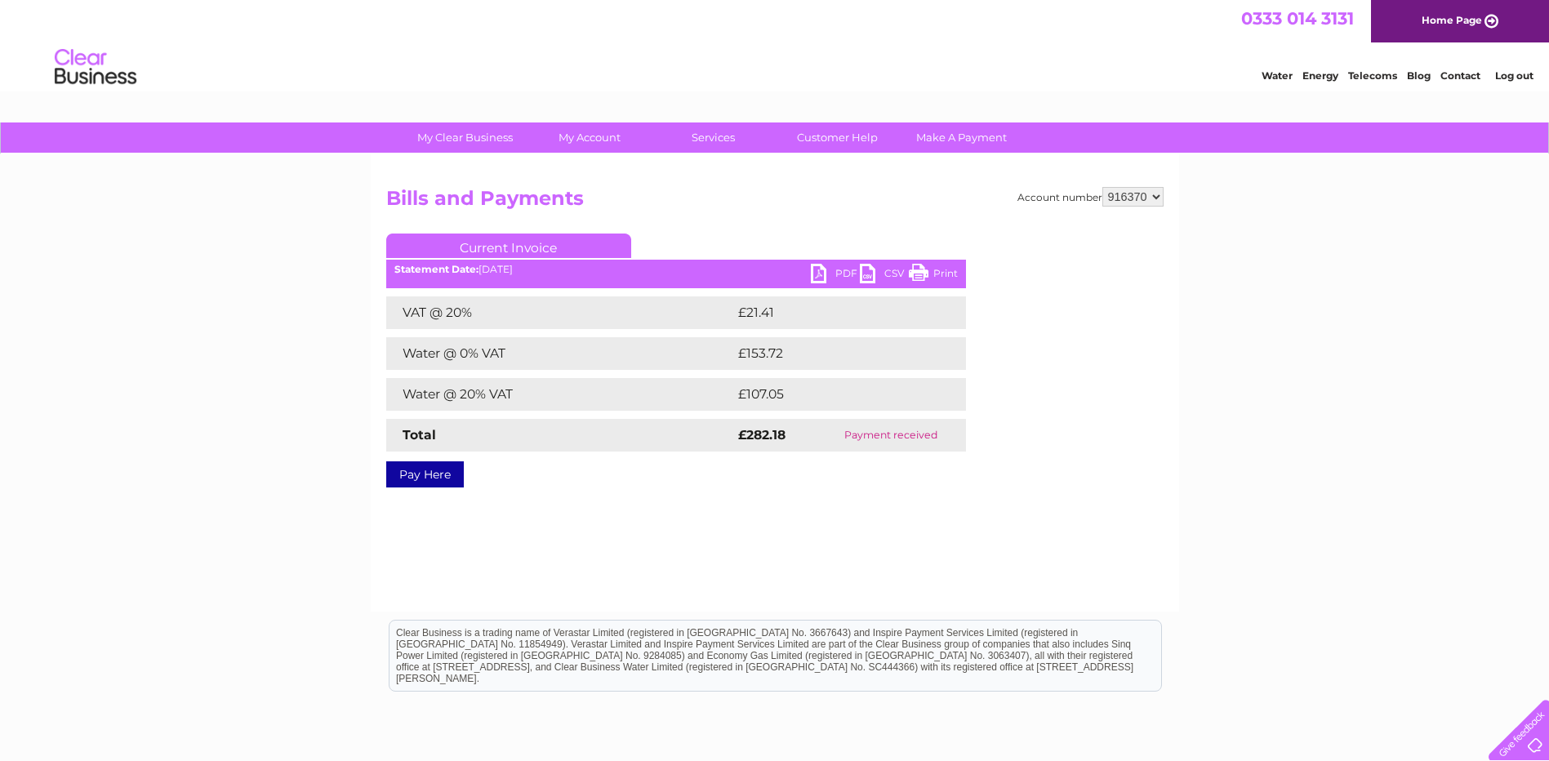
click at [821, 273] on link "PDF" at bounding box center [835, 276] width 49 height 24
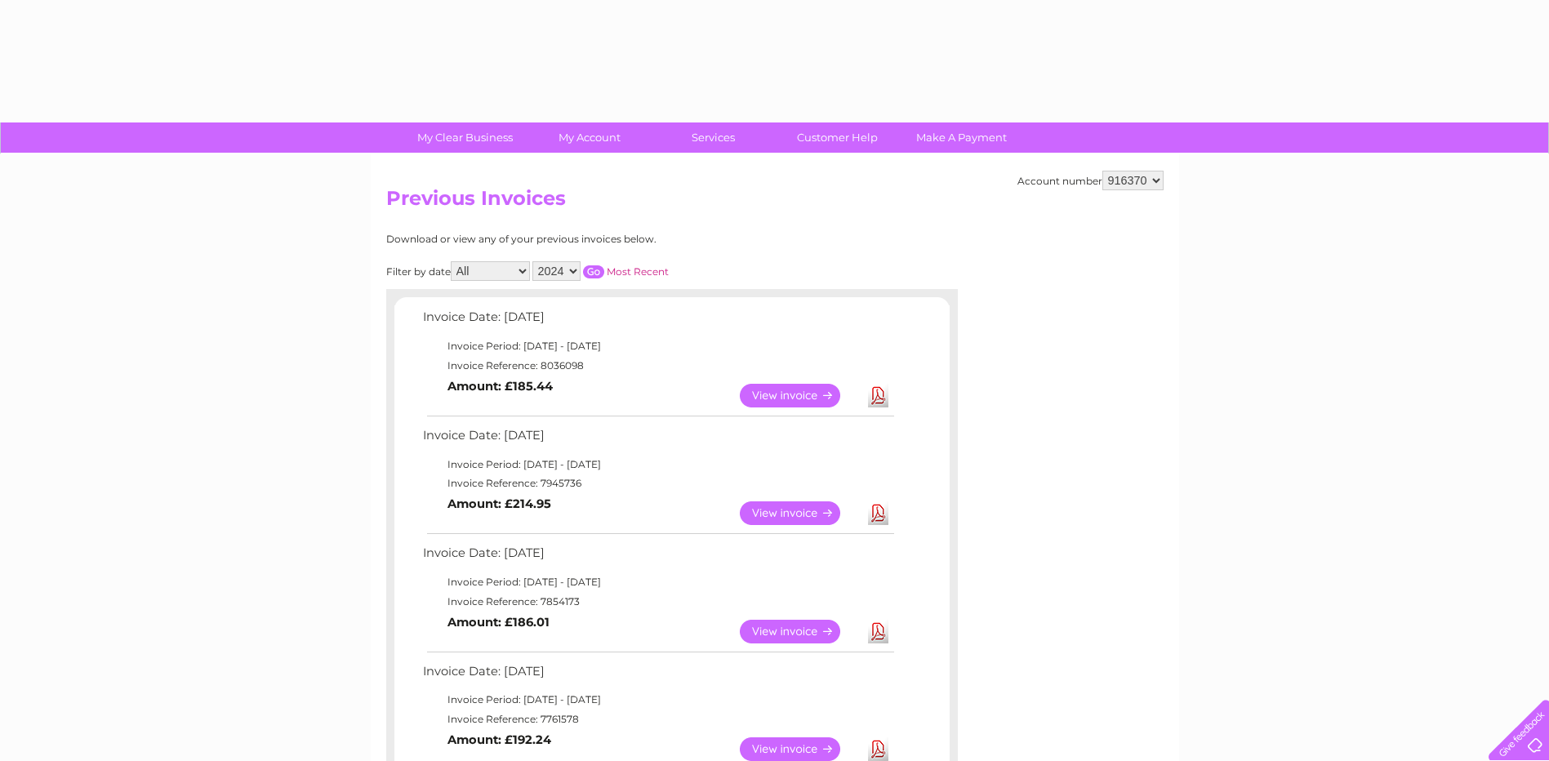
select select "2024"
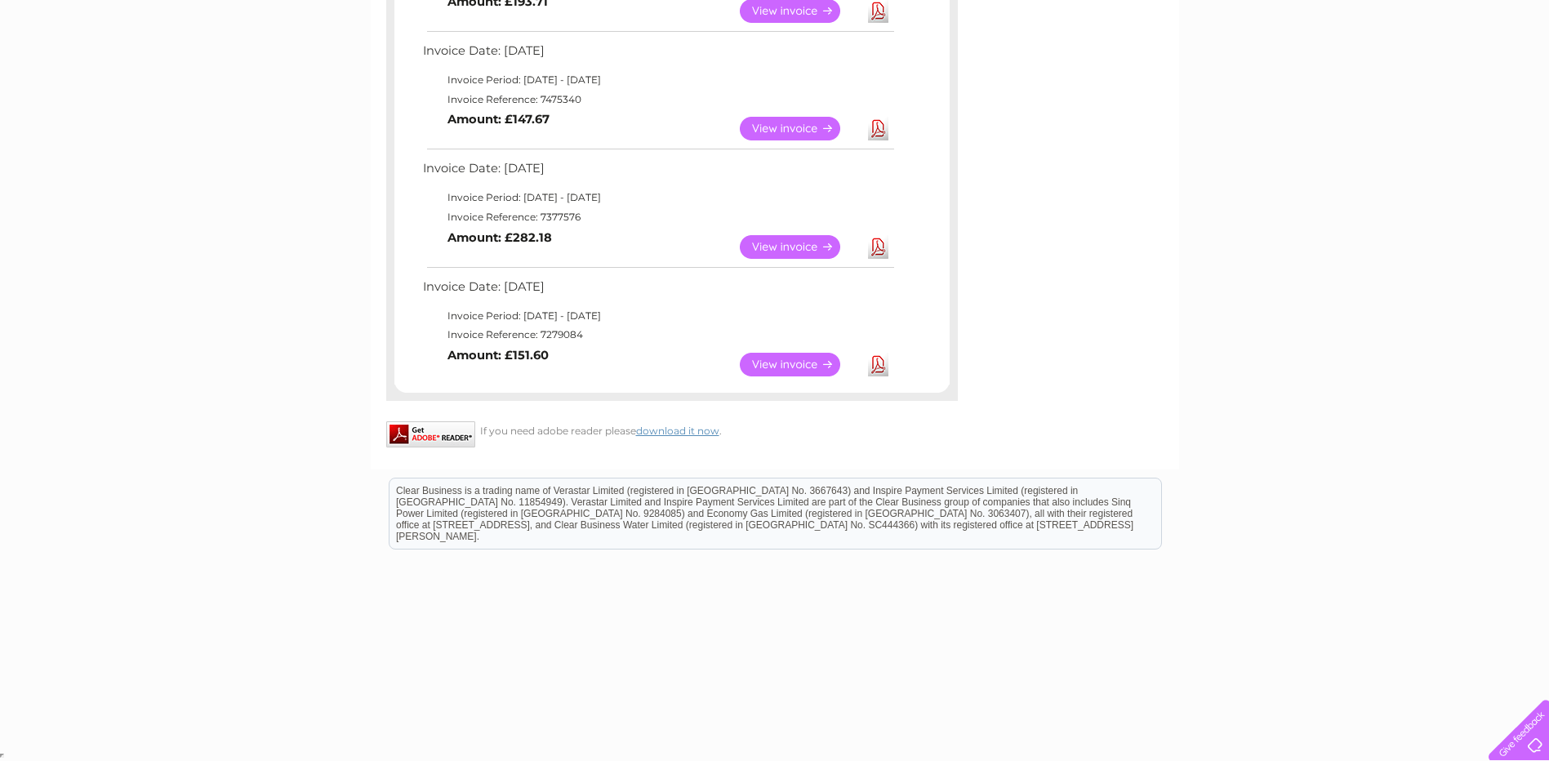
click at [779, 122] on link "View" at bounding box center [800, 129] width 120 height 24
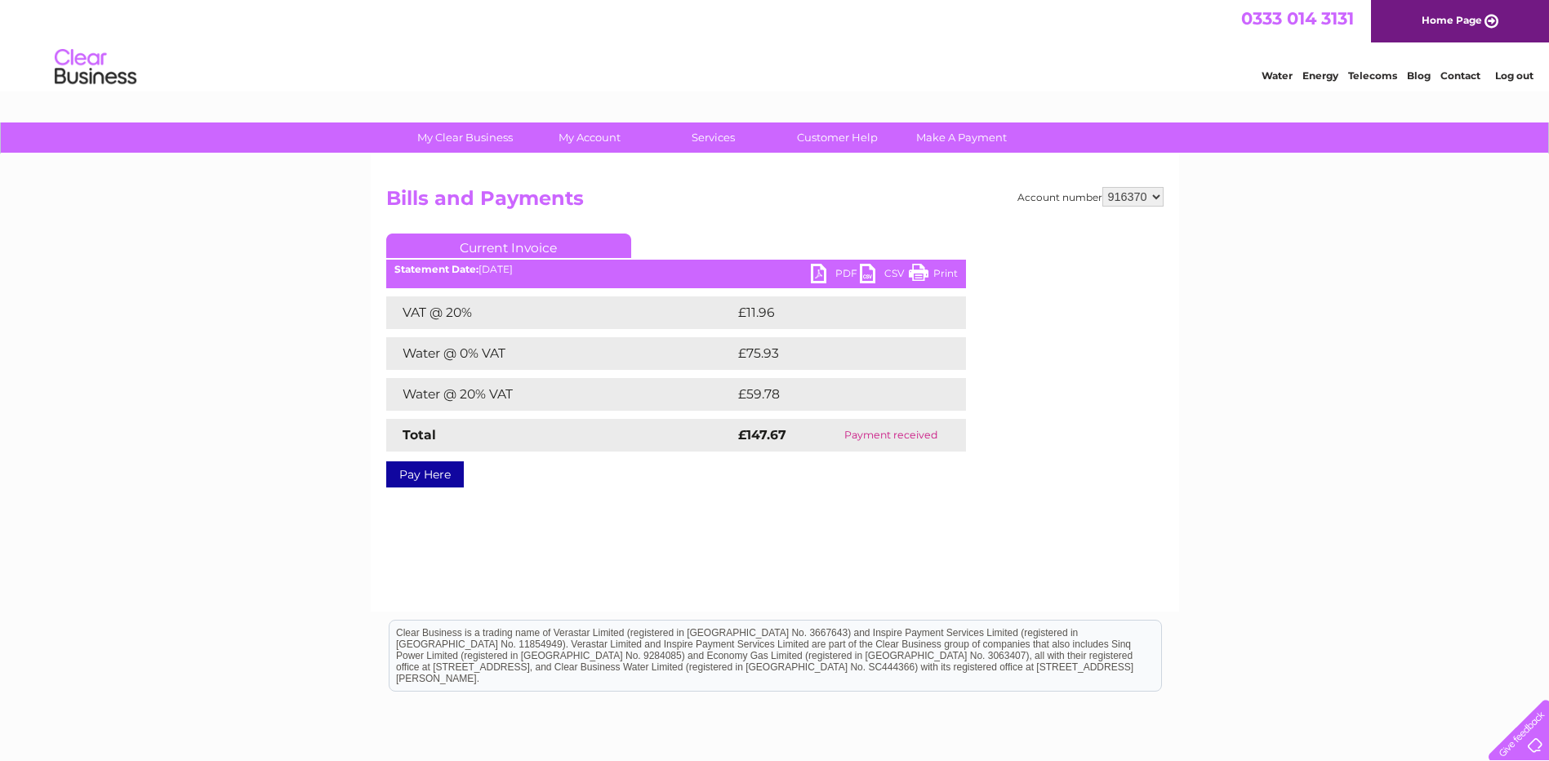
click at [822, 269] on link "PDF" at bounding box center [835, 276] width 49 height 24
click at [898, 219] on div "Account number 916370 Bills and Payments Current Invoice PDF CSV Print £11.96" at bounding box center [774, 334] width 777 height 295
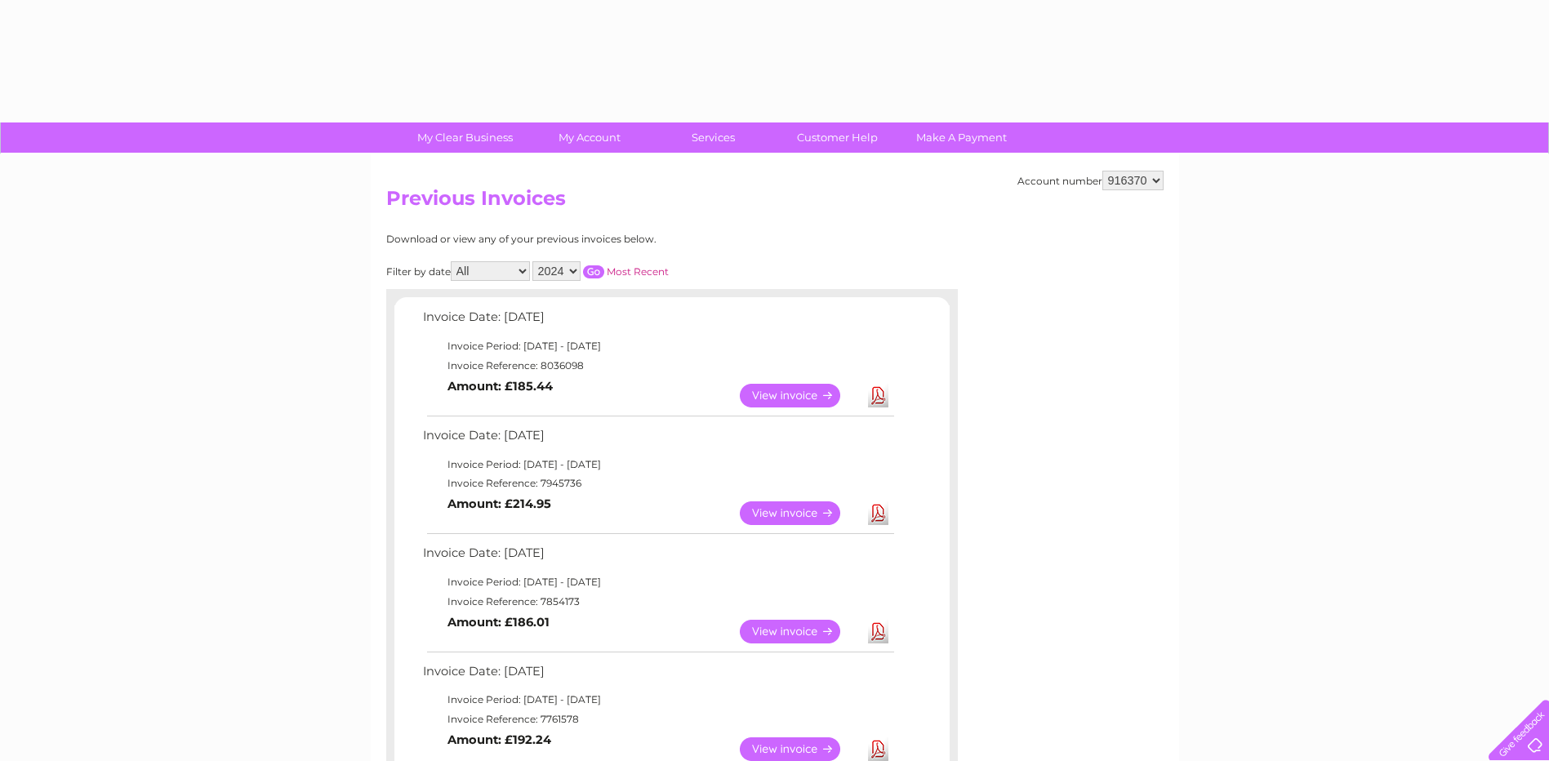
select select "2024"
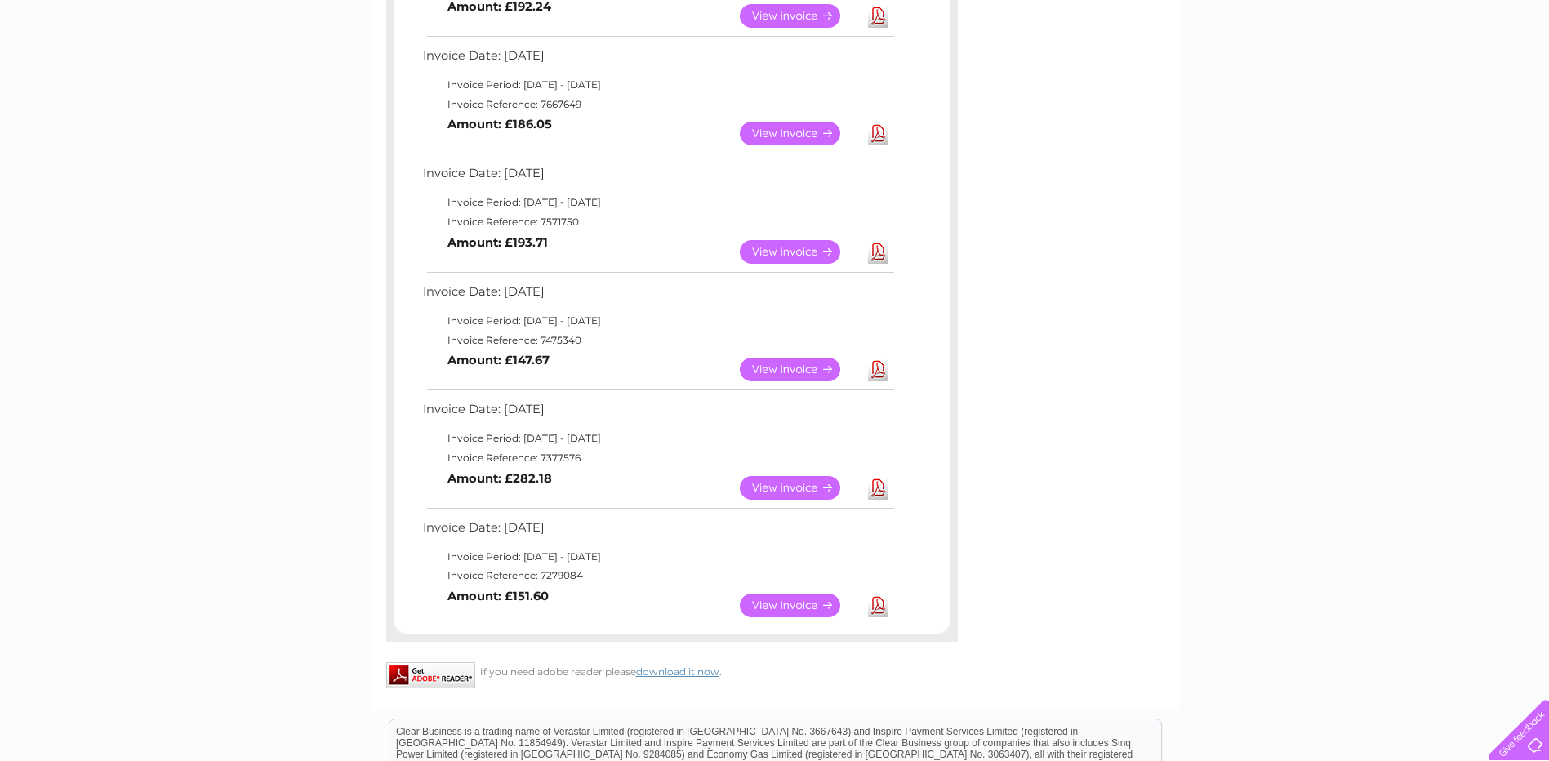
scroll to position [694, 0]
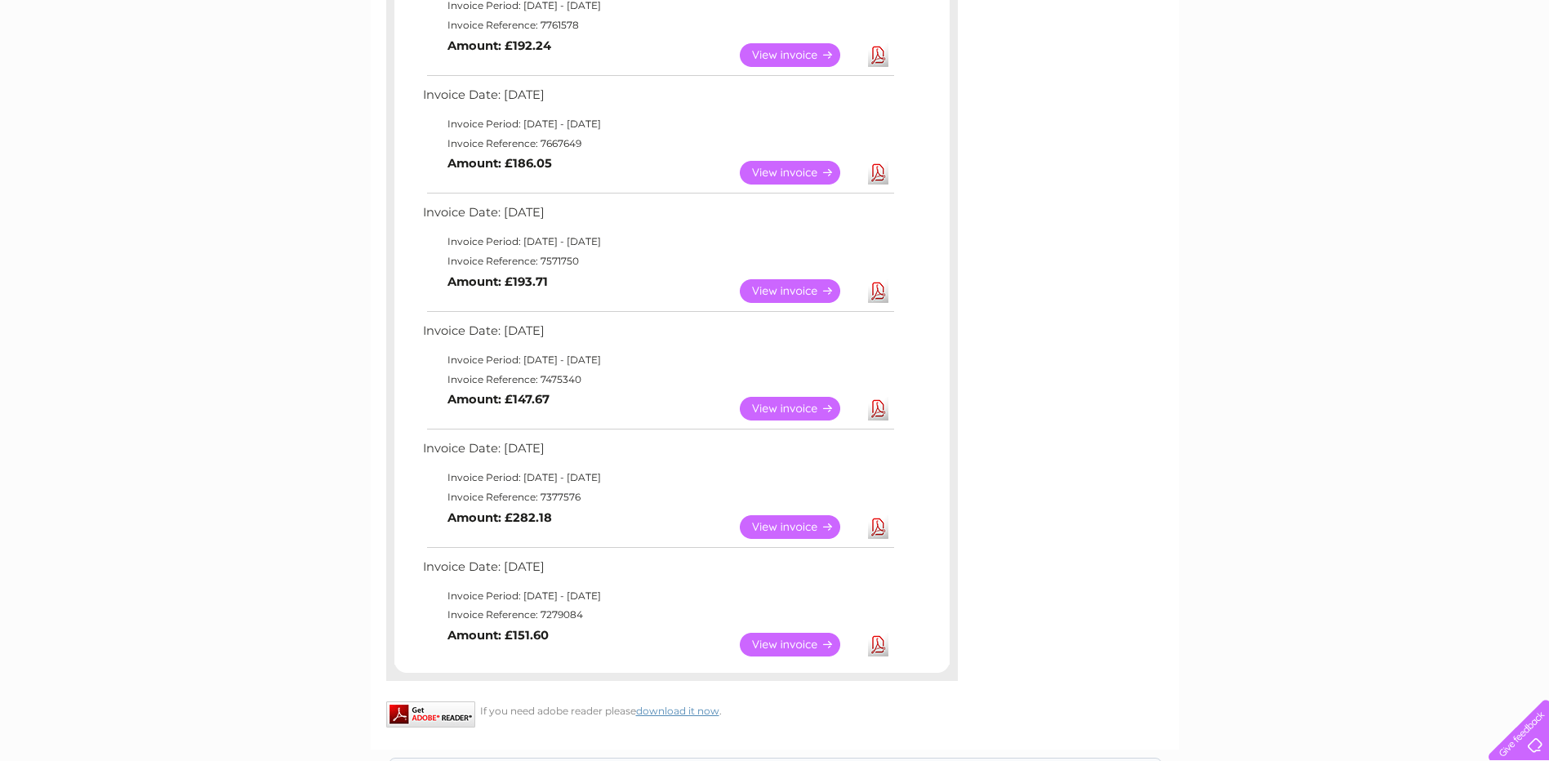
click at [784, 286] on link "View" at bounding box center [800, 291] width 120 height 24
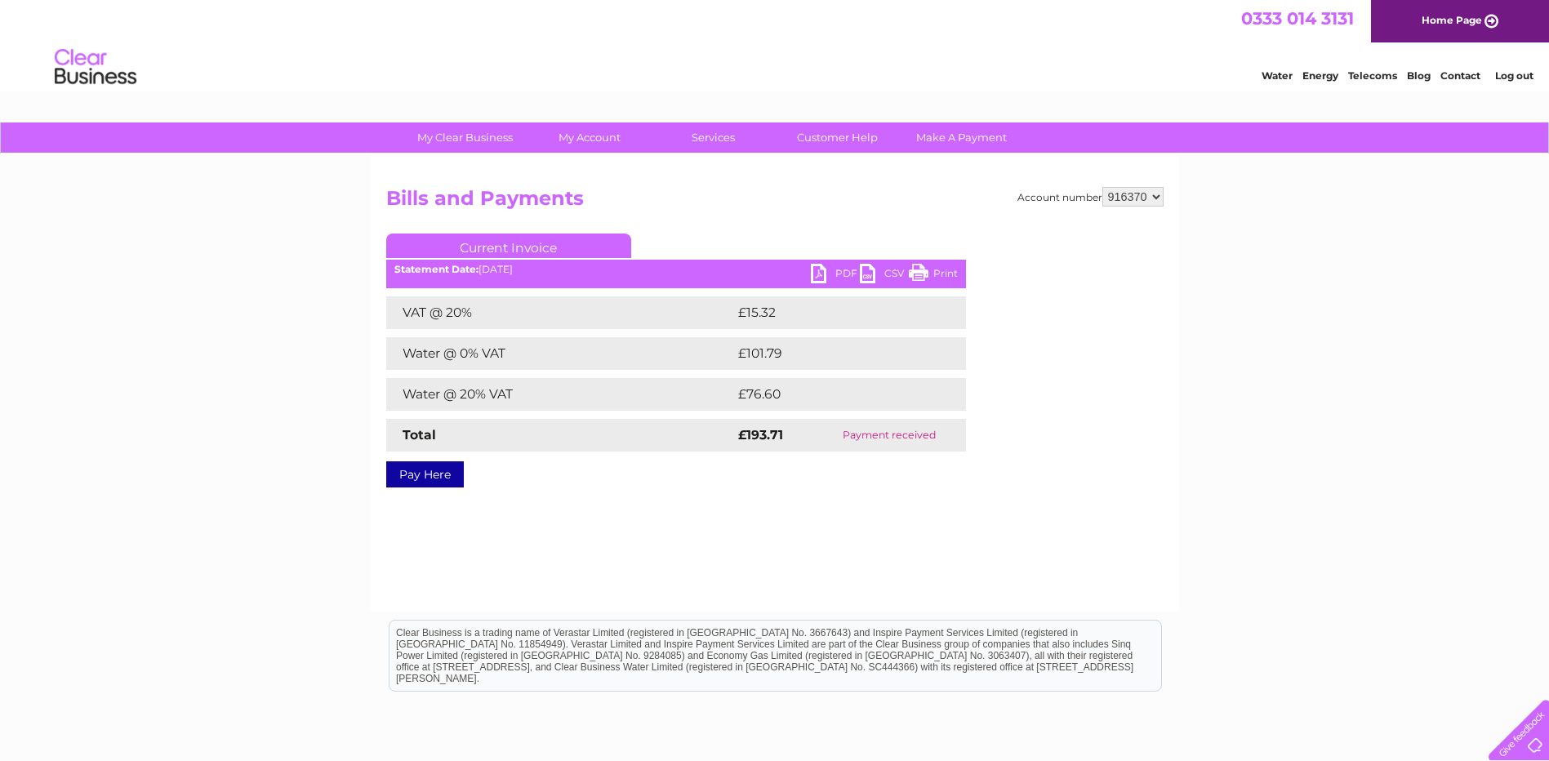
click at [816, 273] on link "PDF" at bounding box center [835, 276] width 49 height 24
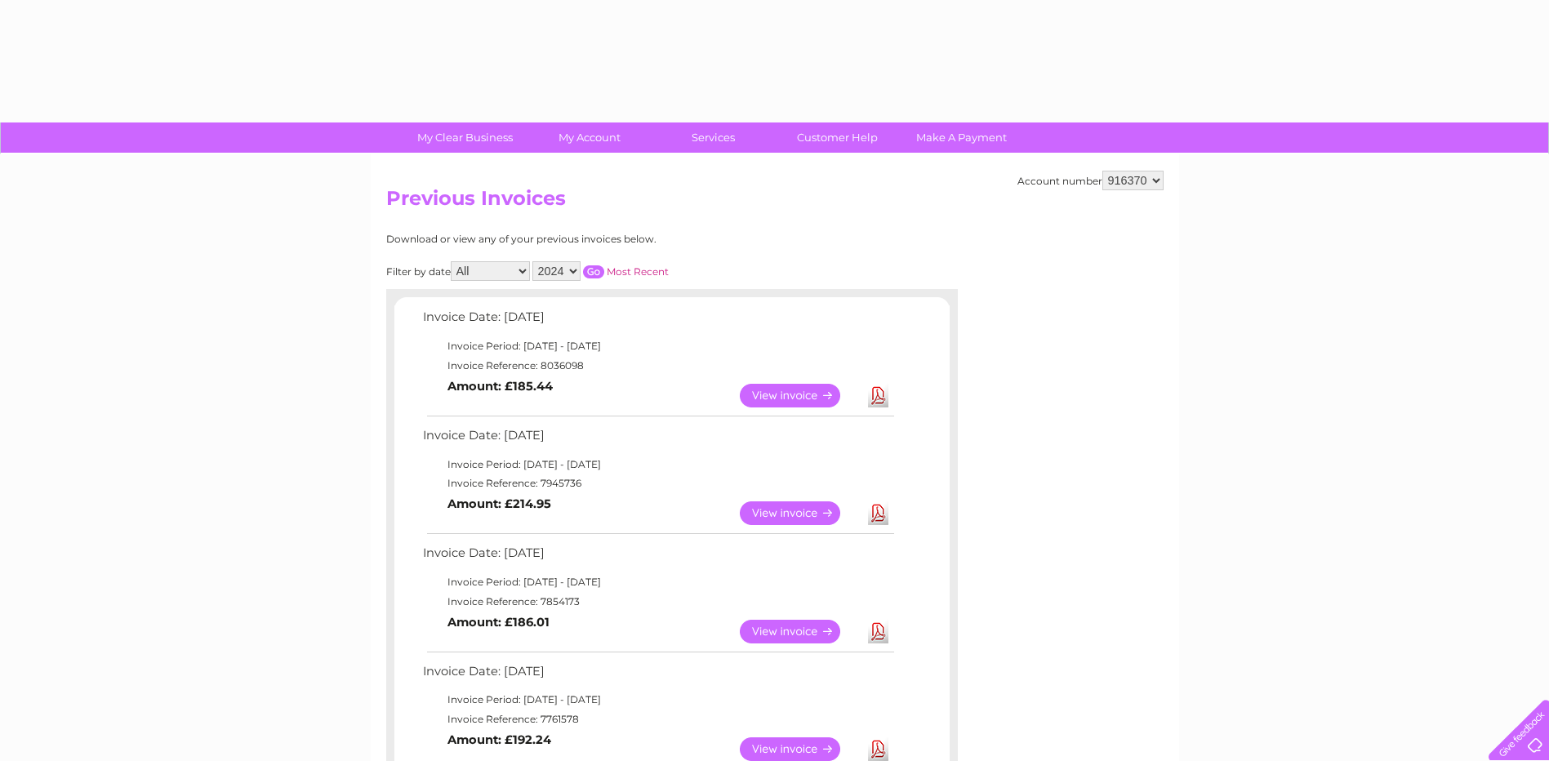
select select "2024"
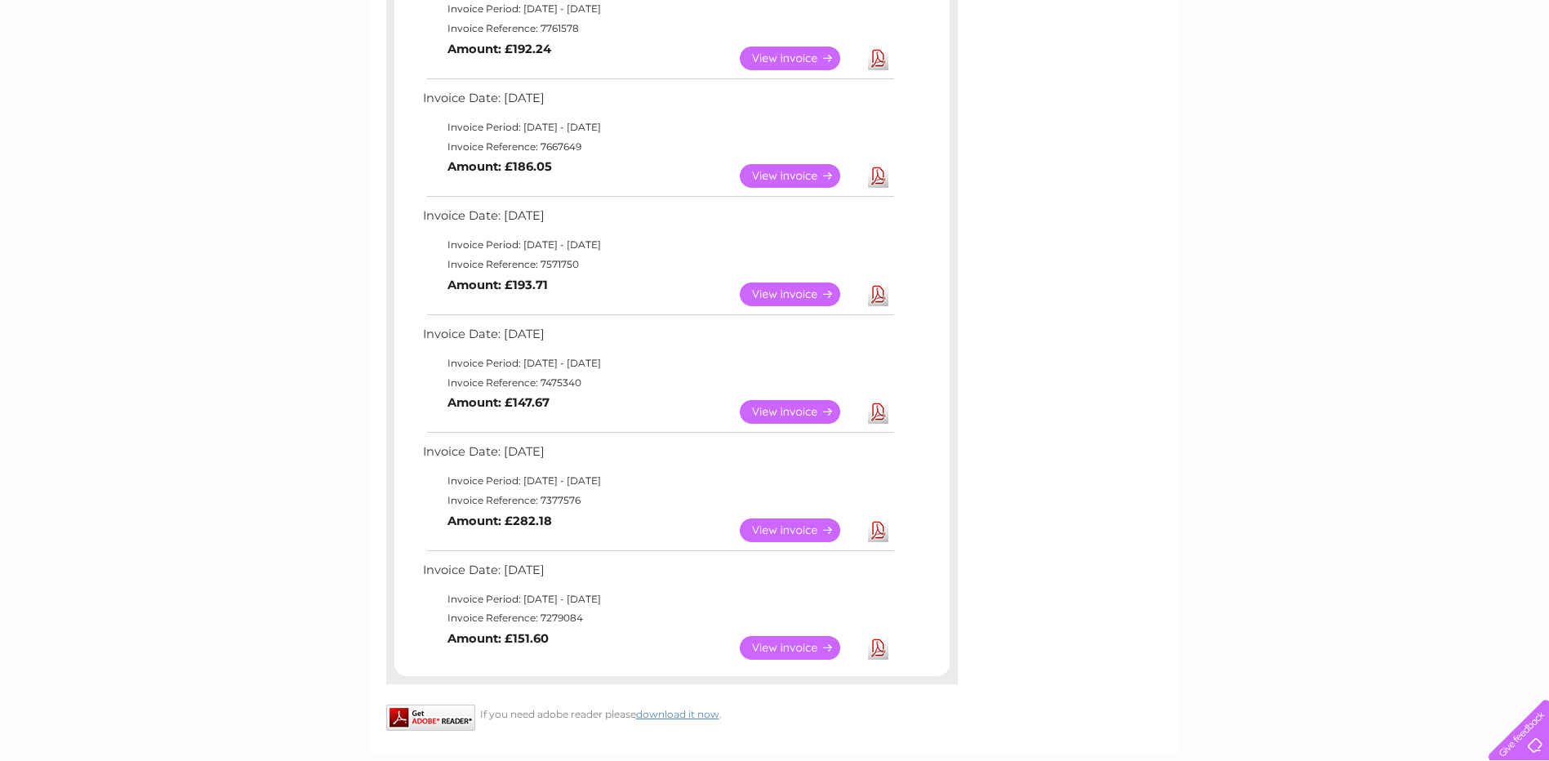
click at [1123, 61] on div "Account number 916370 Previous Invoices Download or view any of your previous i…" at bounding box center [775, 108] width 808 height 1289
